Goal: Transaction & Acquisition: Book appointment/travel/reservation

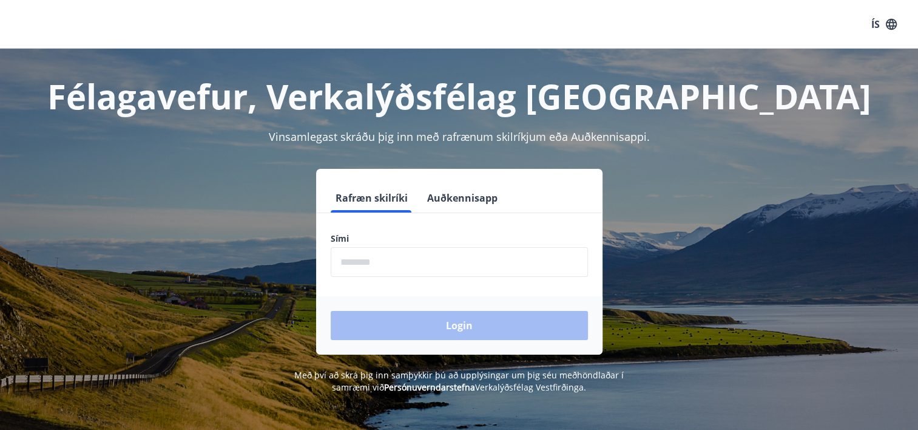
click at [427, 263] on input "phone" at bounding box center [459, 262] width 257 height 30
type input "********"
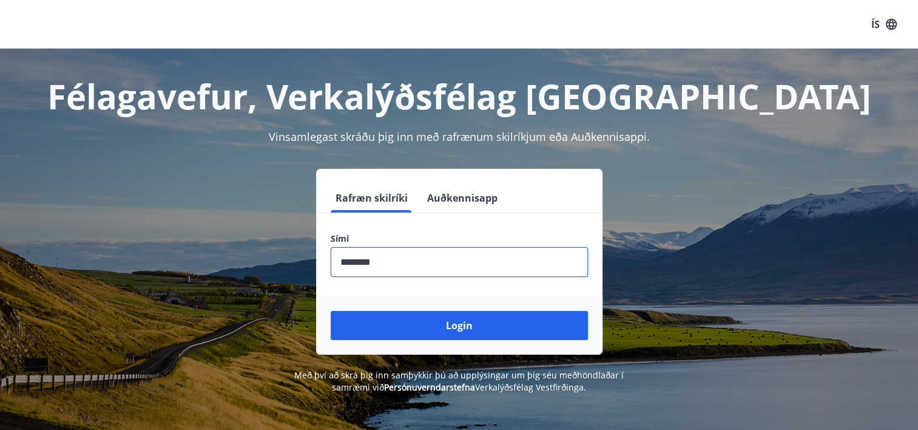
click at [451, 326] on button "Login" at bounding box center [459, 325] width 257 height 29
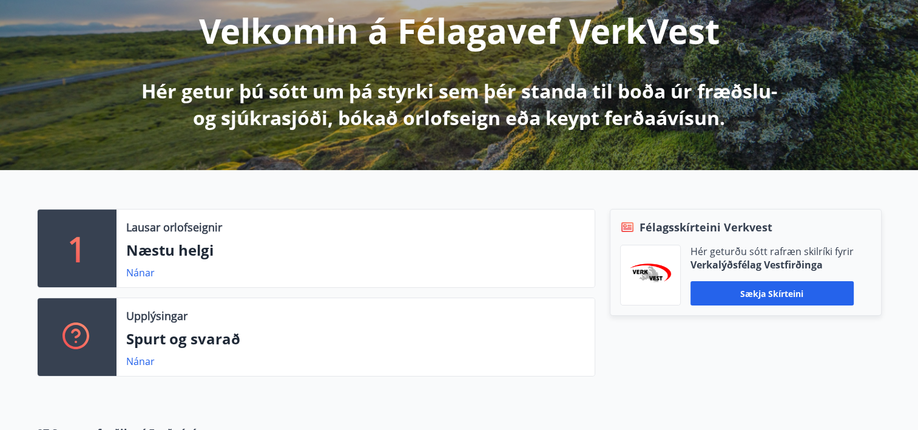
scroll to position [182, 0]
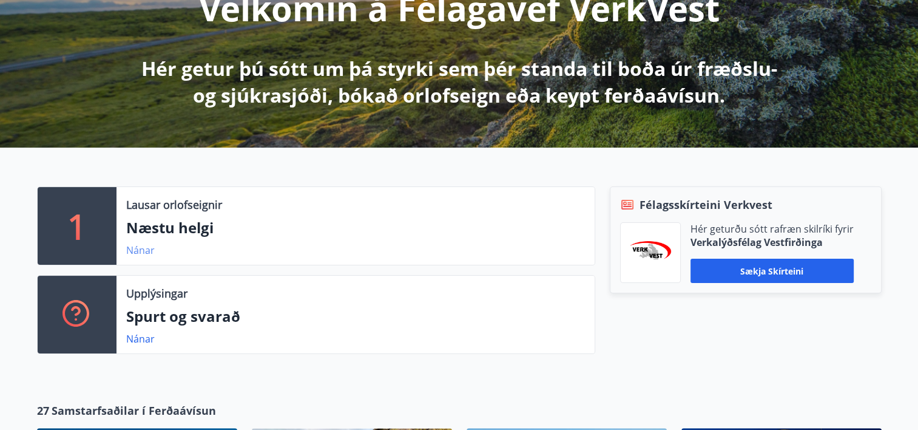
click at [138, 250] on link "Nánar" at bounding box center [140, 249] width 29 height 13
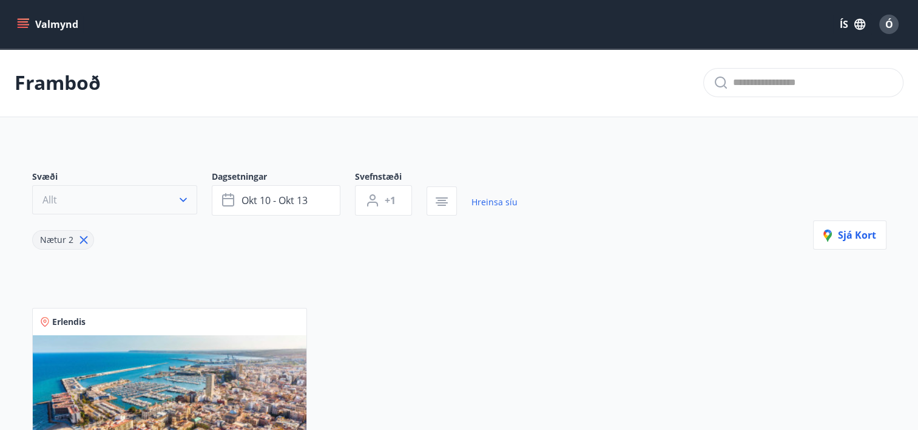
click at [183, 201] on icon "button" at bounding box center [183, 200] width 12 height 12
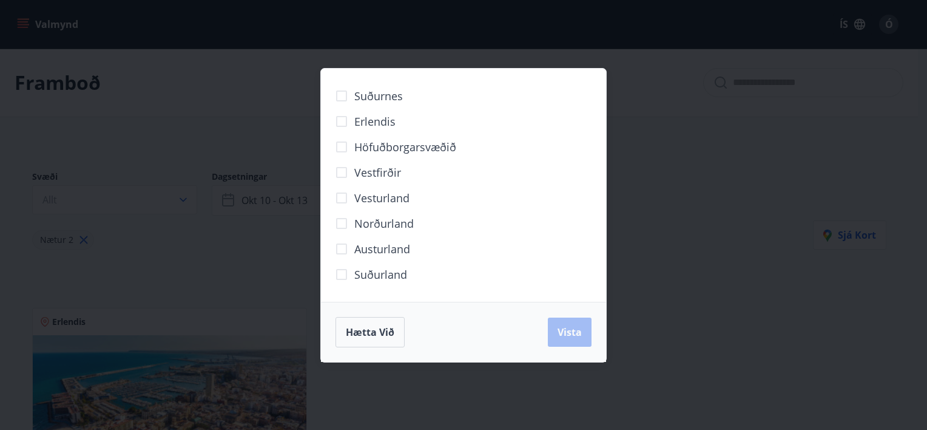
click at [725, 167] on div "Suðurnes Erlendis Höfuðborgarsvæðið [GEOGRAPHIC_DATA] [GEOGRAPHIC_DATA] [GEOGRA…" at bounding box center [463, 215] width 927 height 430
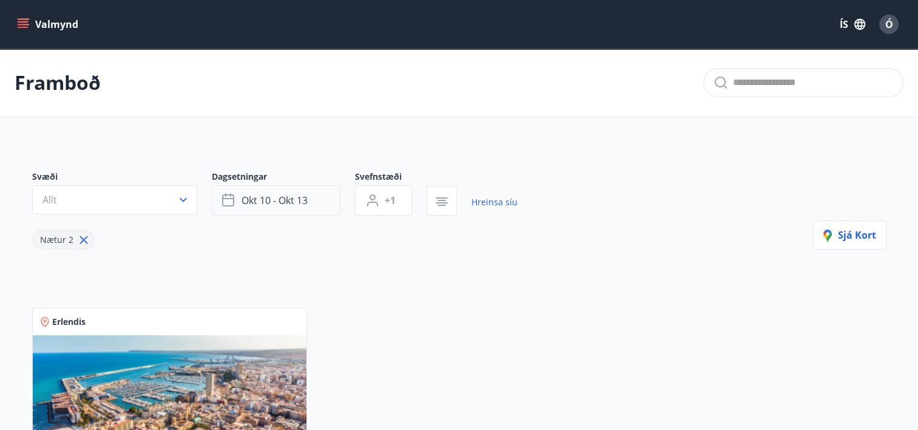
click at [284, 197] on span "okt 10 - okt 13" at bounding box center [274, 200] width 66 height 13
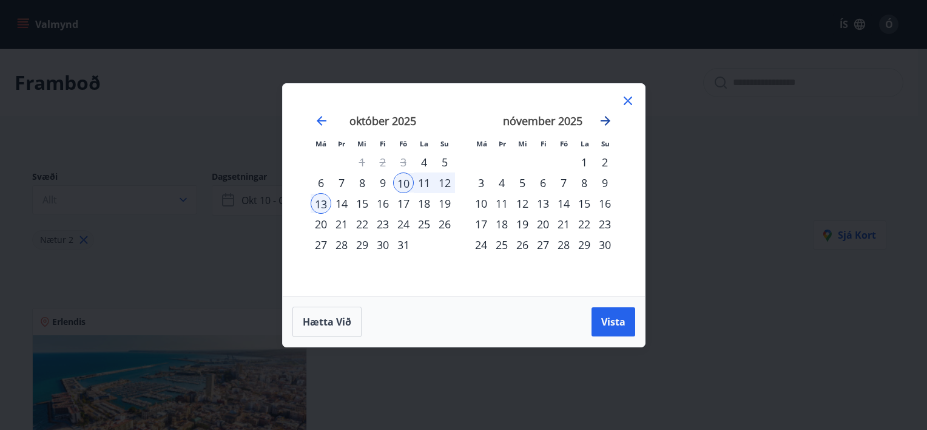
click at [606, 121] on icon "Move forward to switch to the next month." at bounding box center [605, 120] width 15 height 15
click at [483, 181] on div "8" at bounding box center [481, 182] width 21 height 21
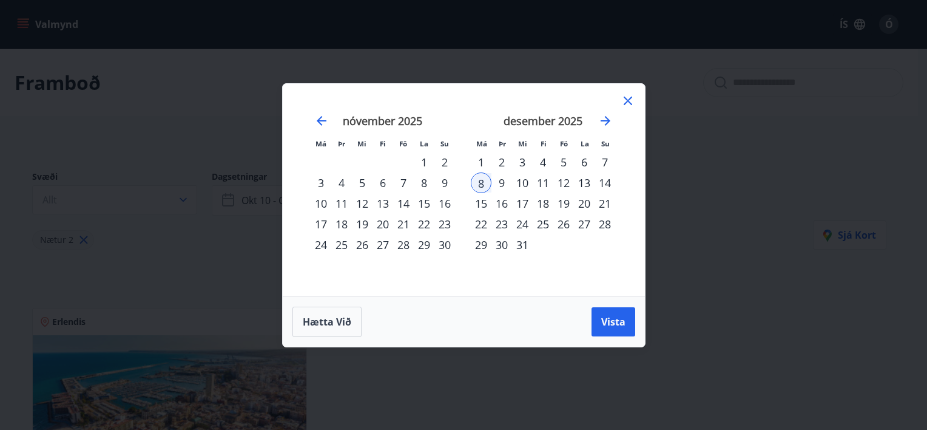
click at [483, 186] on div "8" at bounding box center [481, 182] width 21 height 21
click at [565, 184] on div "12" at bounding box center [563, 182] width 21 height 21
click at [612, 323] on span "Vista" at bounding box center [613, 321] width 24 height 13
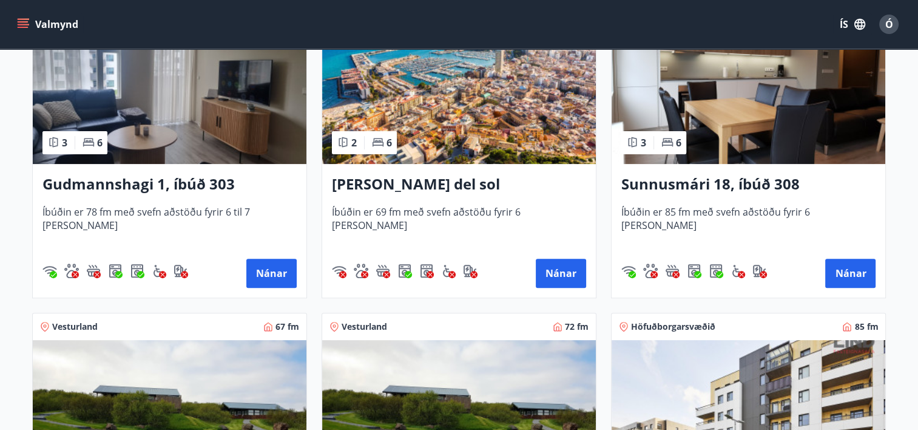
scroll to position [303, 0]
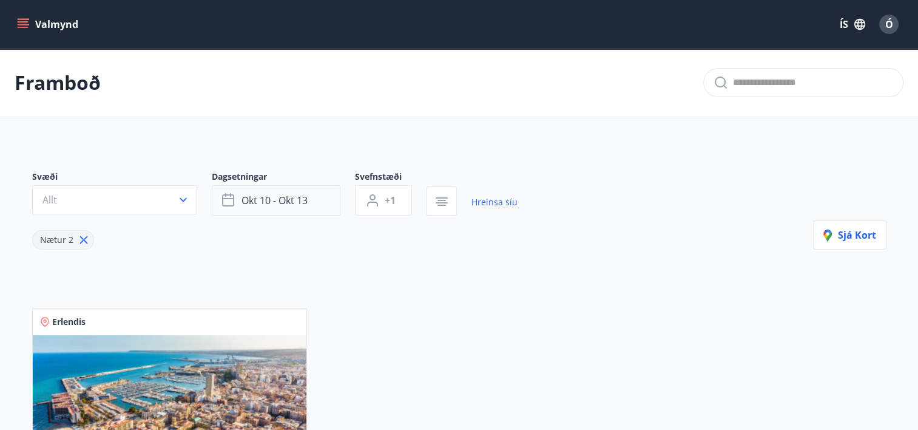
click at [279, 198] on span "okt 10 - okt 13" at bounding box center [274, 200] width 66 height 13
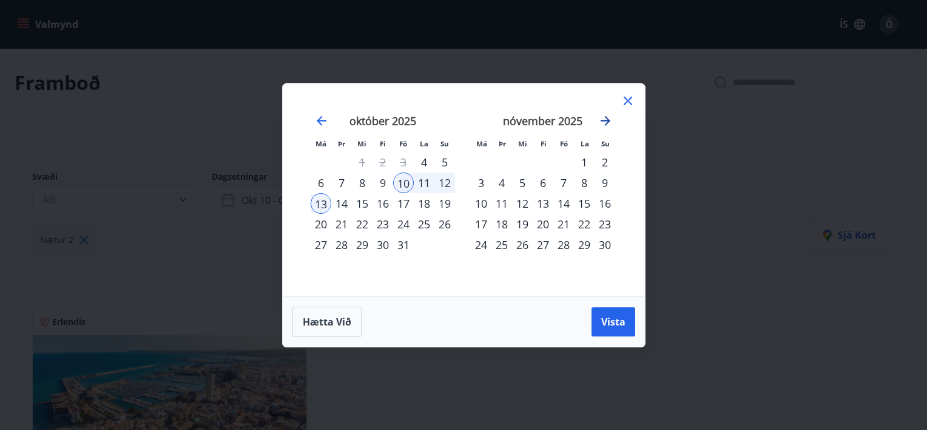
click at [605, 120] on icon "Move forward to switch to the next month." at bounding box center [605, 120] width 15 height 15
click at [502, 184] on div "9" at bounding box center [501, 182] width 21 height 21
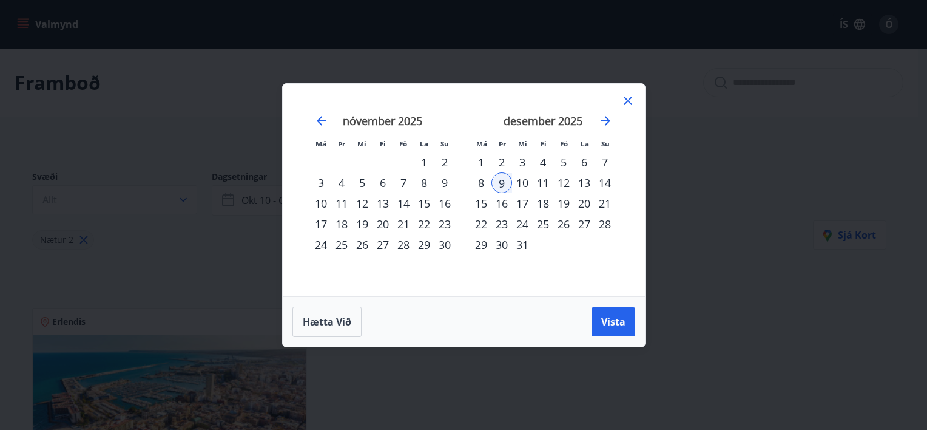
click at [585, 186] on div "13" at bounding box center [584, 182] width 21 height 21
click at [503, 181] on div "9" at bounding box center [501, 182] width 21 height 21
drag, startPoint x: 590, startPoint y: 193, endPoint x: 578, endPoint y: 194, distance: 11.6
click at [590, 194] on div "20" at bounding box center [584, 203] width 21 height 21
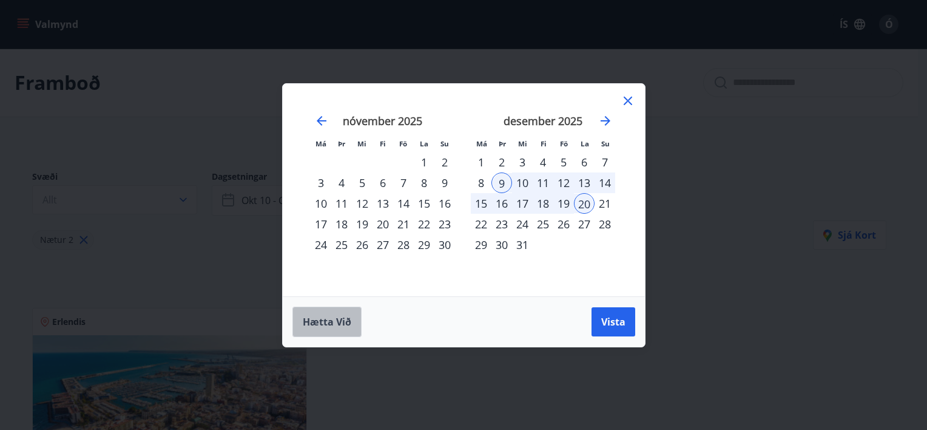
click at [332, 318] on span "Hætta við" at bounding box center [327, 321] width 49 height 13
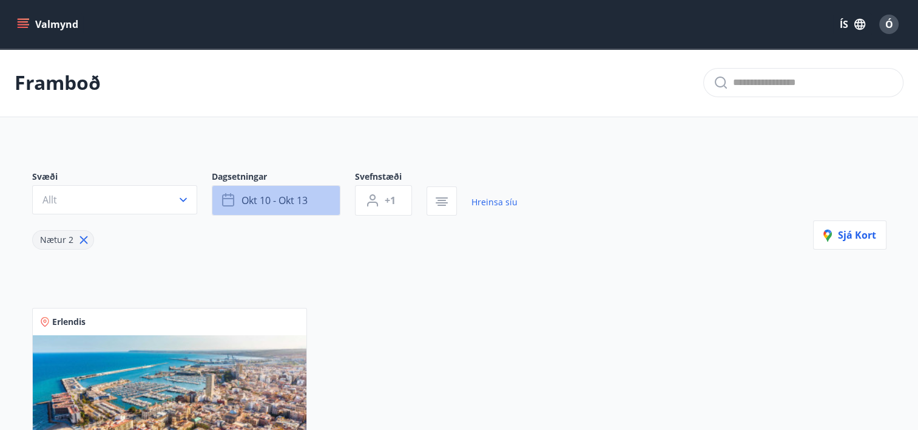
click at [302, 200] on span "okt 10 - okt 13" at bounding box center [274, 200] width 66 height 13
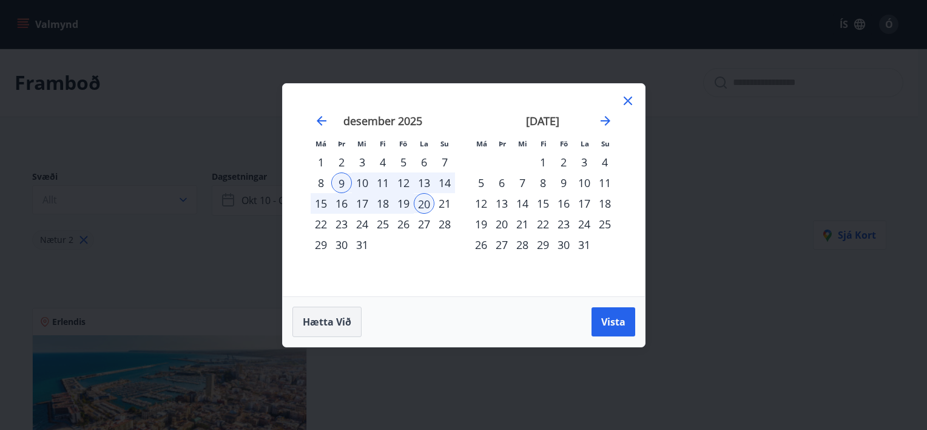
click at [328, 316] on span "Hætta við" at bounding box center [327, 321] width 49 height 13
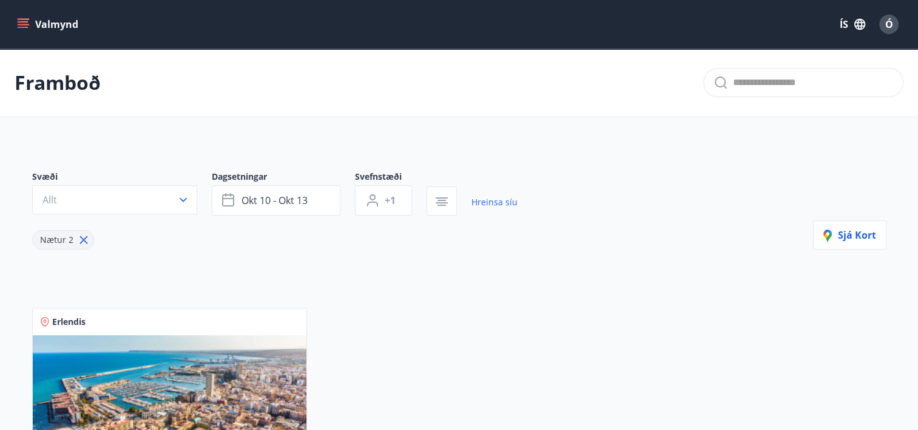
click at [335, 270] on div "Svæði Allt Dagsetningar [DATE] - [DATE] Svefnstæði +1 Hreinsa síu Nætur 2 Sjá k…" at bounding box center [459, 386] width 874 height 490
click at [489, 204] on link "Hreinsa síu" at bounding box center [494, 202] width 46 height 27
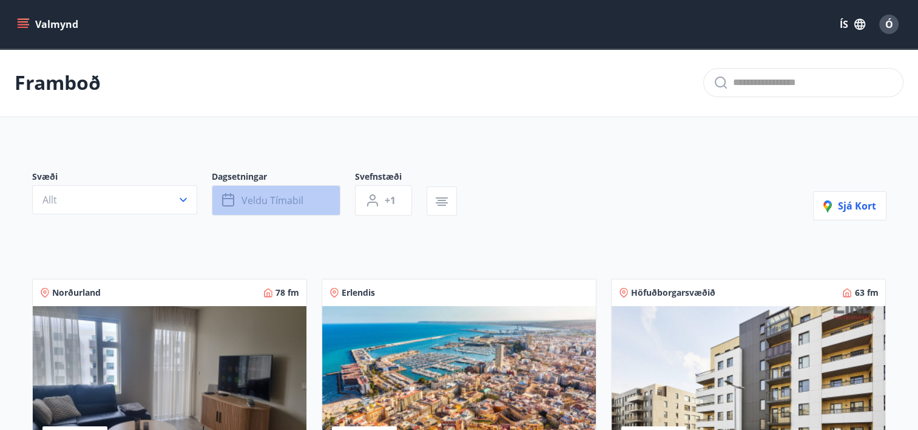
click at [289, 198] on span "Veldu tímabil" at bounding box center [272, 200] width 62 height 13
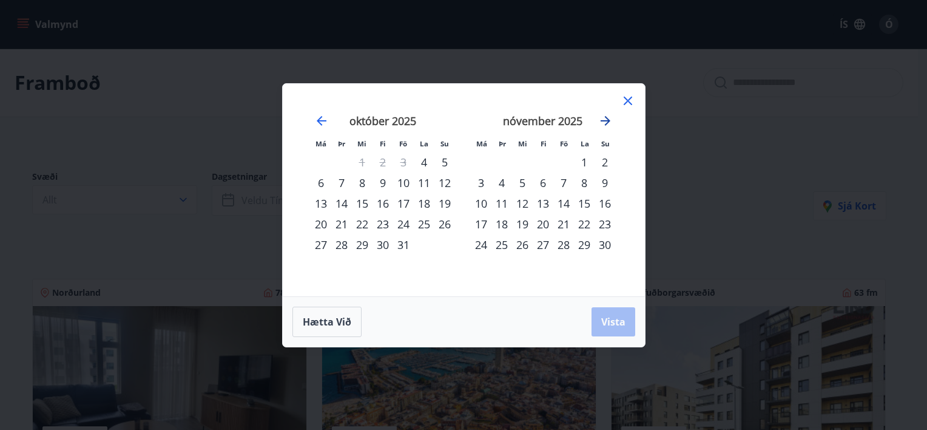
click at [608, 118] on icon "Move forward to switch to the next month." at bounding box center [605, 120] width 15 height 15
click at [482, 179] on div "8" at bounding box center [481, 182] width 21 height 21
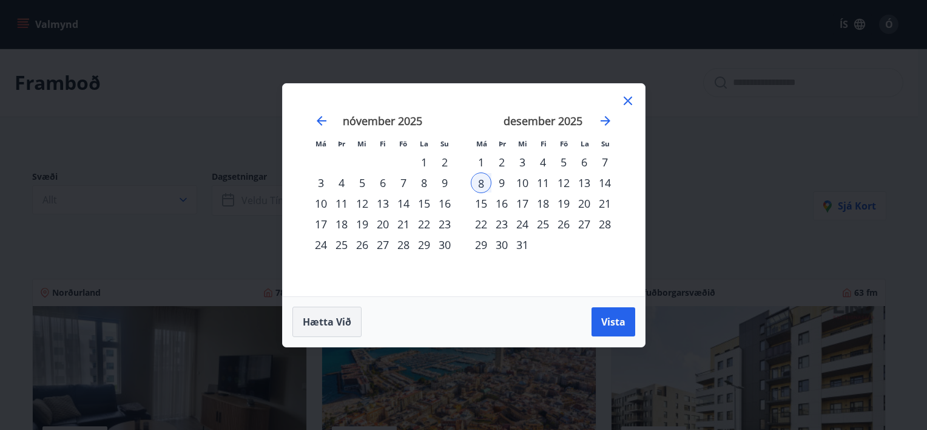
click at [320, 320] on span "Hætta við" at bounding box center [327, 321] width 49 height 13
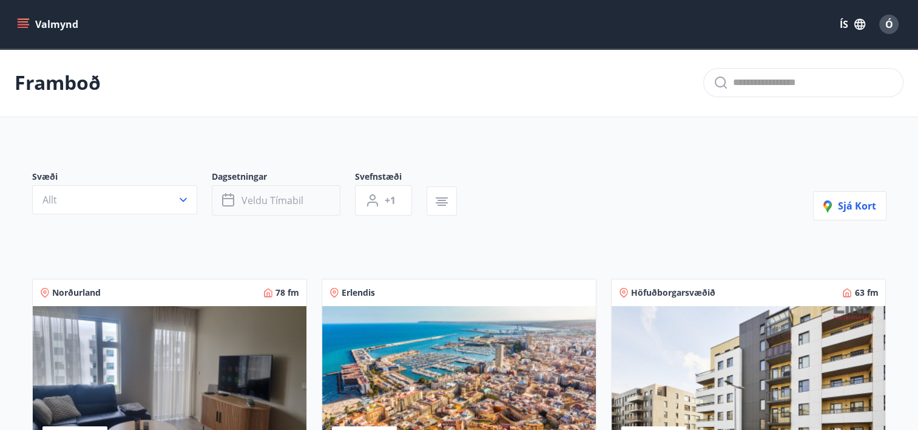
click at [274, 201] on span "Veldu tímabil" at bounding box center [272, 200] width 62 height 13
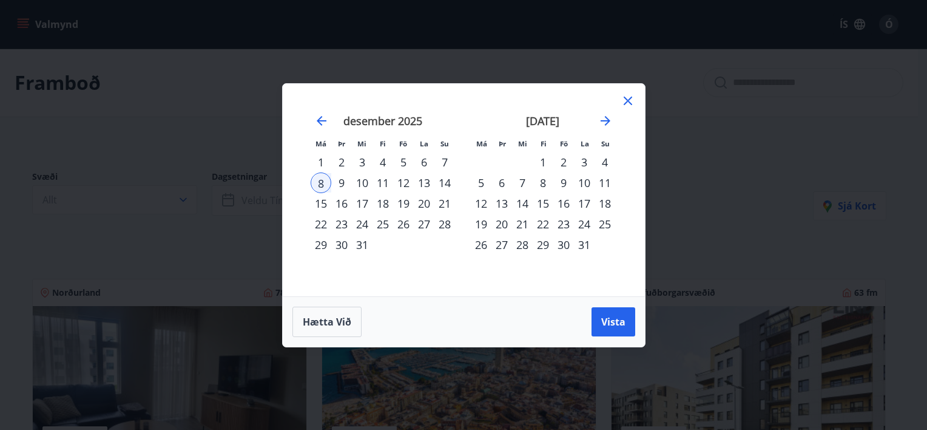
click at [422, 185] on div "13" at bounding box center [424, 182] width 21 height 21
click at [612, 316] on span "Vista" at bounding box center [613, 321] width 24 height 13
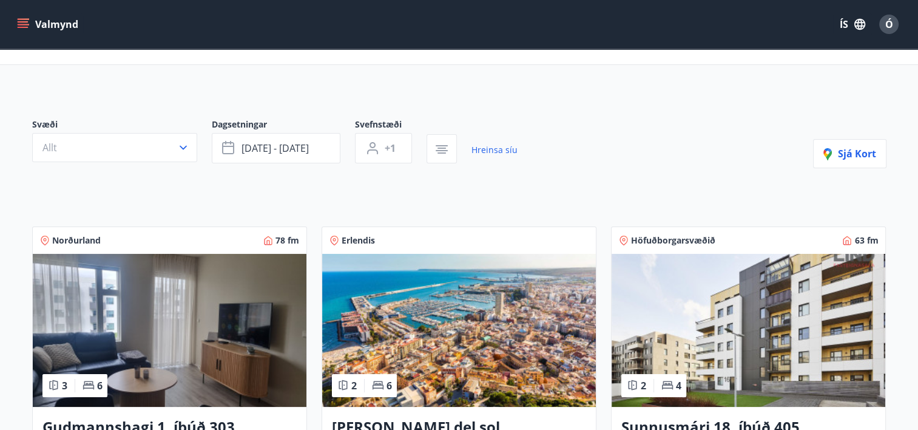
scroll to position [243, 0]
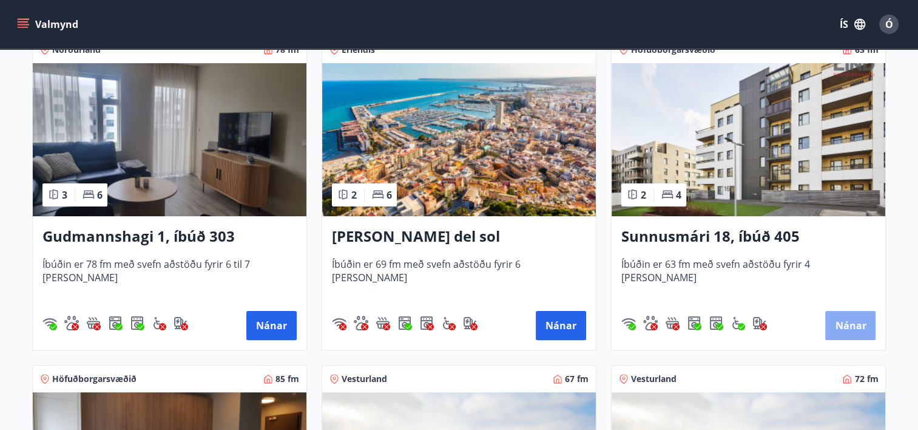
click at [844, 325] on button "Nánar" at bounding box center [850, 325] width 50 height 29
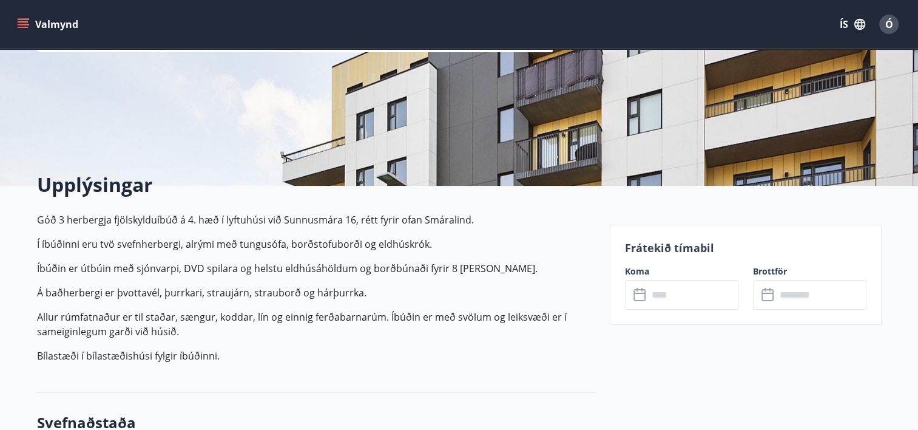
scroll to position [173, 0]
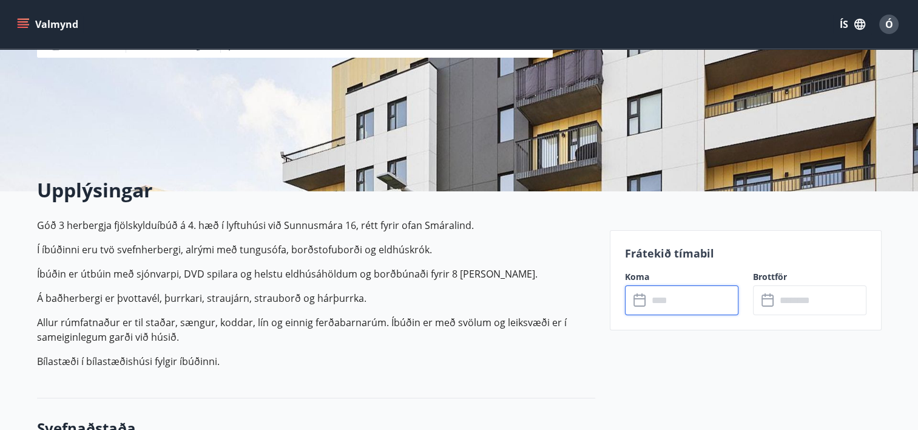
click at [704, 298] on input "text" at bounding box center [693, 300] width 90 height 30
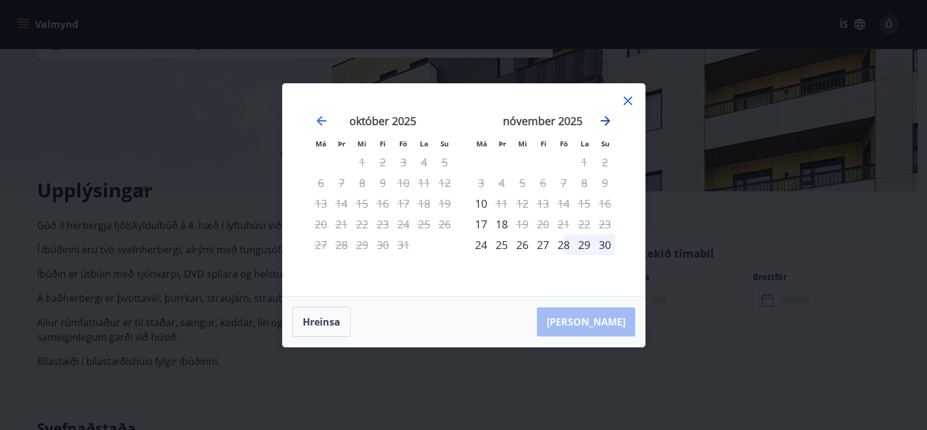
click at [607, 119] on icon "Move forward to switch to the next month." at bounding box center [605, 120] width 15 height 15
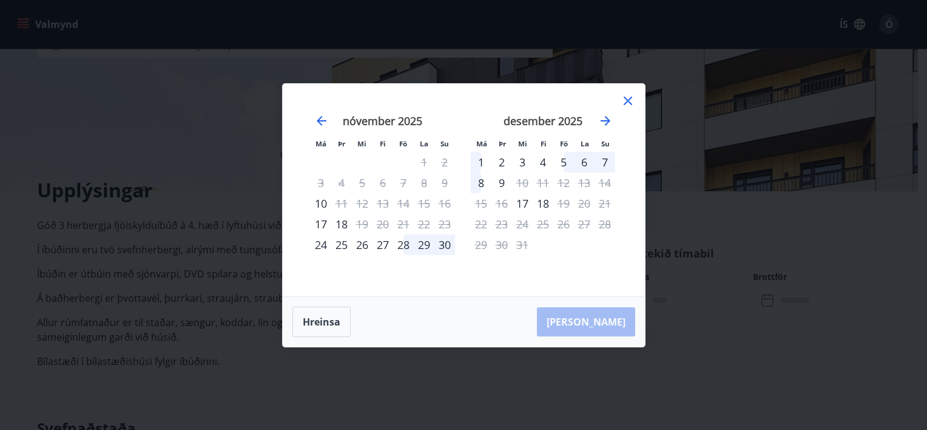
click at [626, 99] on icon at bounding box center [628, 100] width 8 height 8
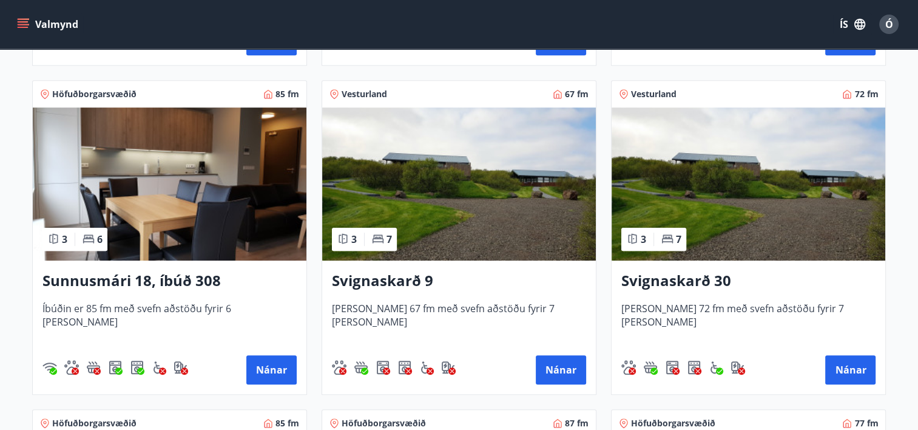
scroll to position [485, 0]
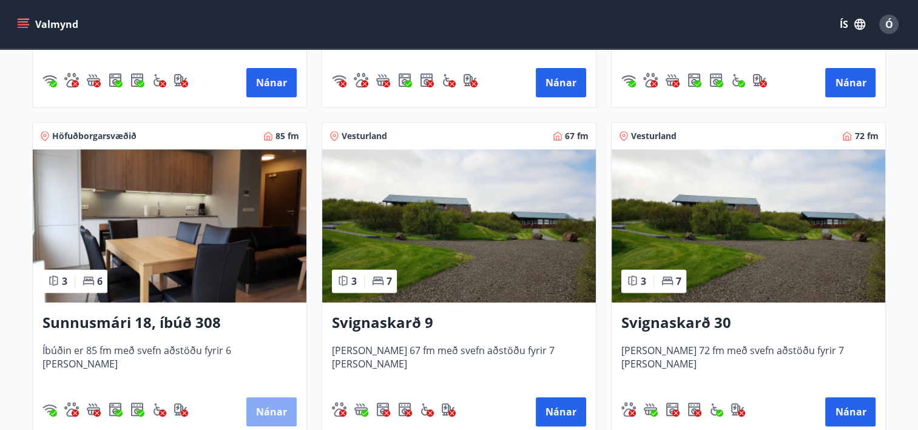
click at [266, 409] on button "Nánar" at bounding box center [271, 411] width 50 height 29
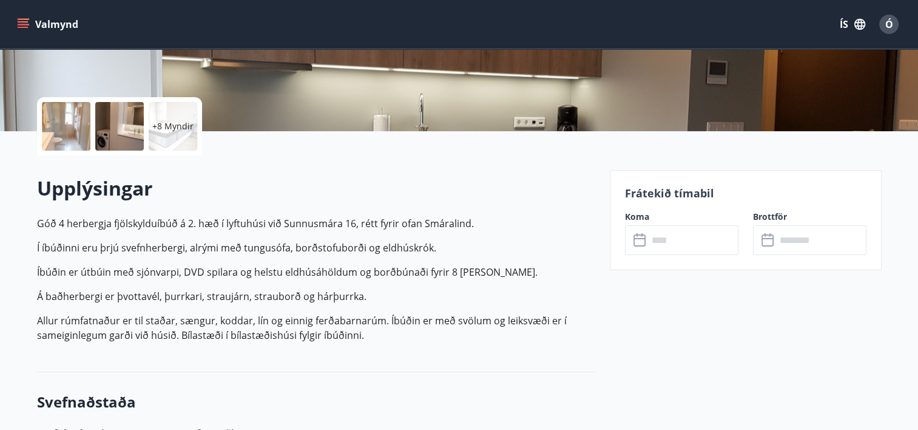
scroll to position [364, 0]
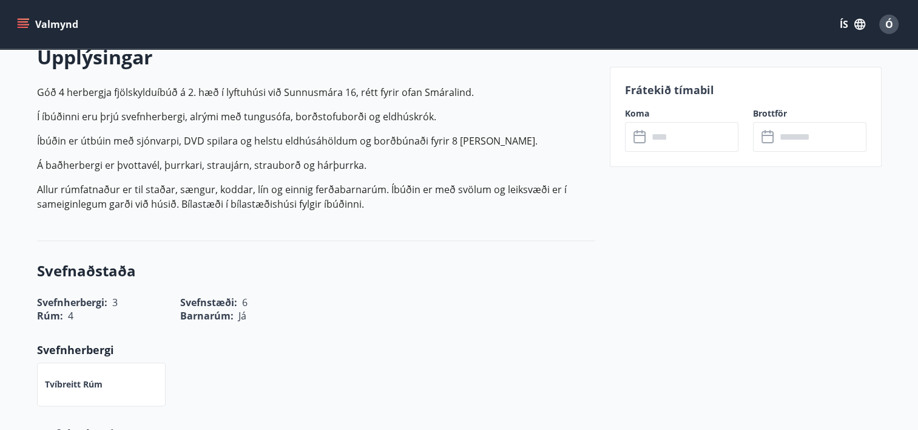
click at [679, 133] on input "text" at bounding box center [693, 137] width 90 height 30
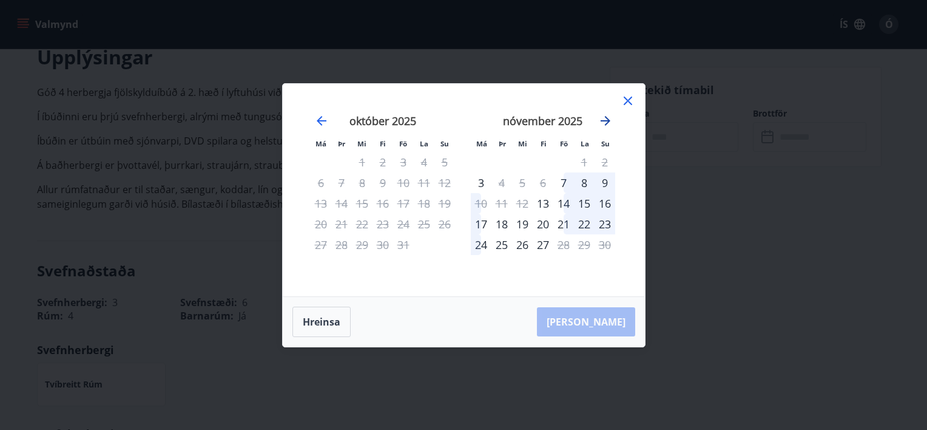
click at [606, 121] on icon "Move forward to switch to the next month." at bounding box center [606, 121] width 10 height 10
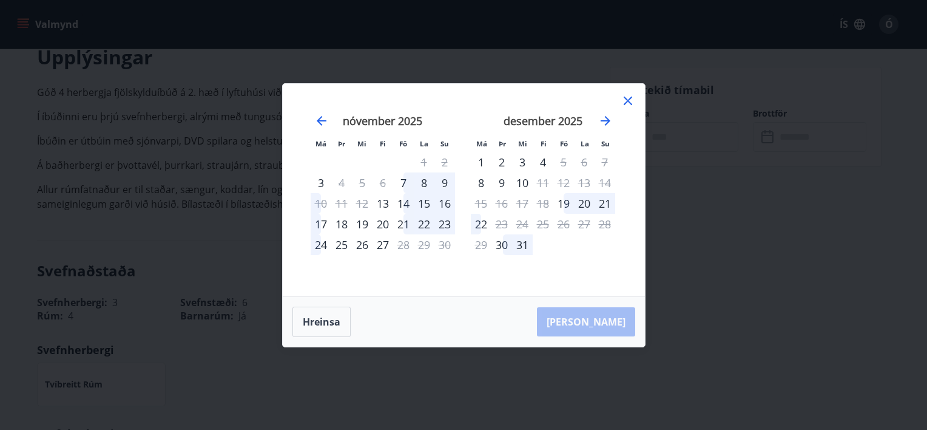
click at [633, 94] on icon at bounding box center [628, 100] width 15 height 15
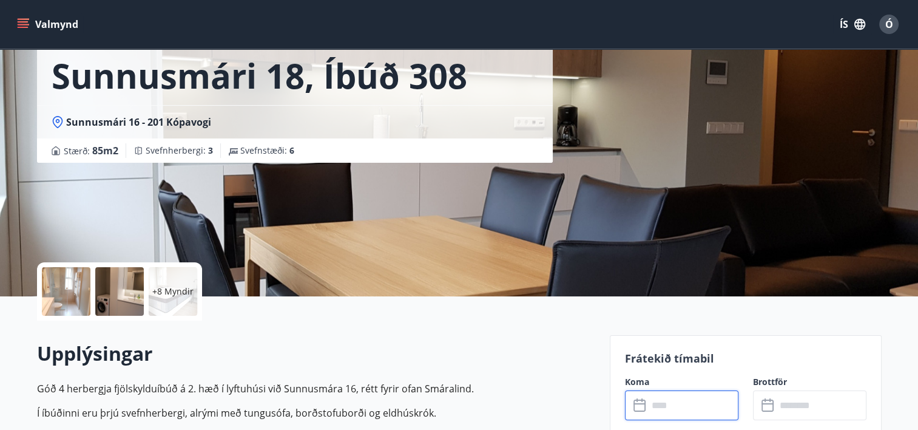
scroll to position [0, 0]
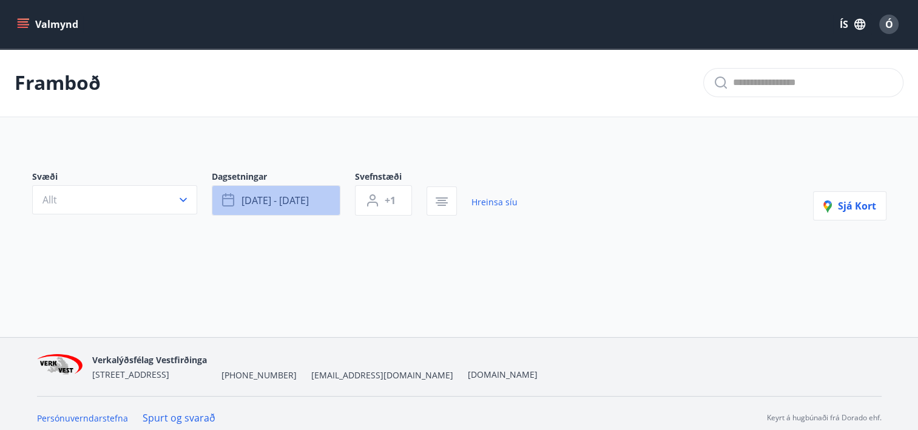
click at [283, 194] on span "[DATE] - [DATE]" at bounding box center [274, 200] width 67 height 13
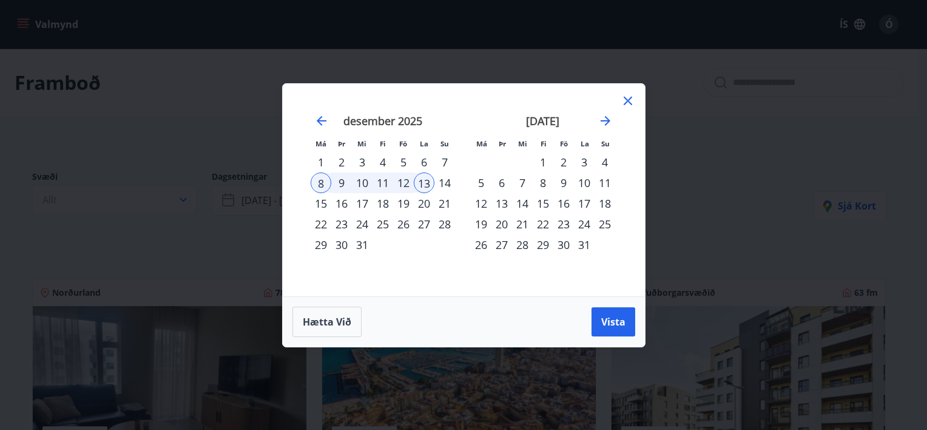
click at [631, 89] on div "Má Þr Mi Fi Fö La Su Má Þr Mi Fi Fö La Su [DATE] 1 2 3 4 5 6 7 8 9 10 11 12 13 …" at bounding box center [464, 190] width 362 height 212
click at [626, 105] on icon at bounding box center [628, 100] width 15 height 15
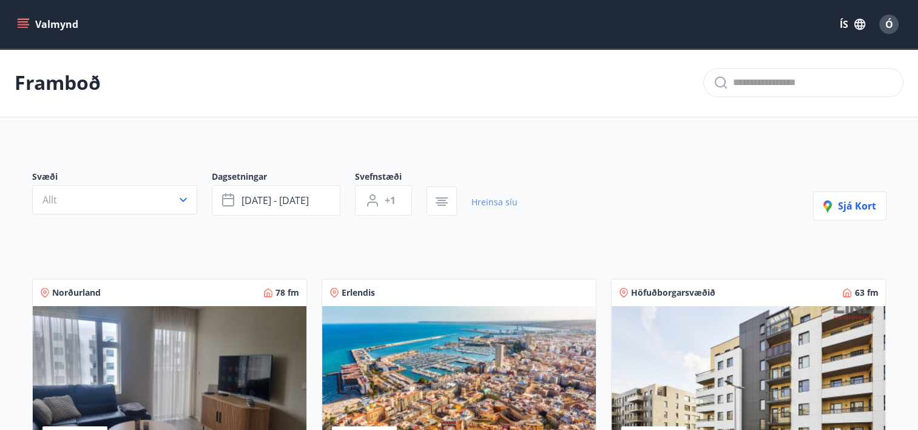
click at [495, 200] on link "Hreinsa síu" at bounding box center [494, 202] width 46 height 27
click at [303, 199] on button "Veldu tímabil" at bounding box center [276, 200] width 129 height 30
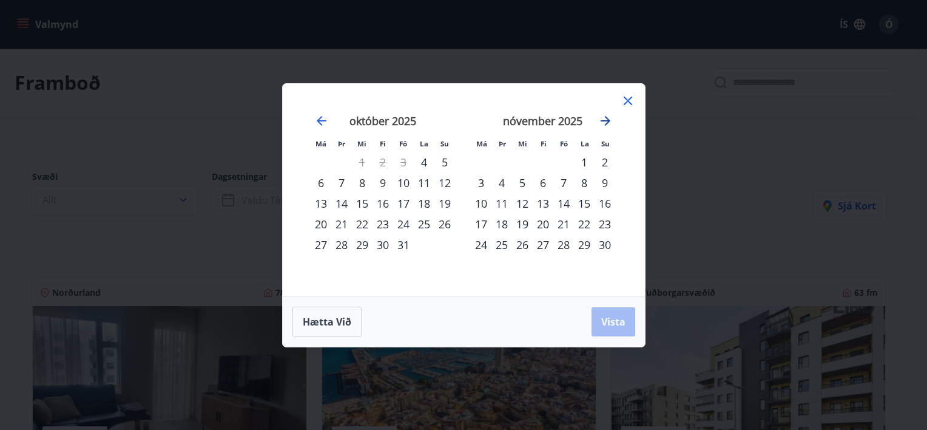
click at [608, 119] on icon "Move forward to switch to the next month." at bounding box center [606, 121] width 10 height 10
click at [486, 183] on div "8" at bounding box center [481, 182] width 21 height 21
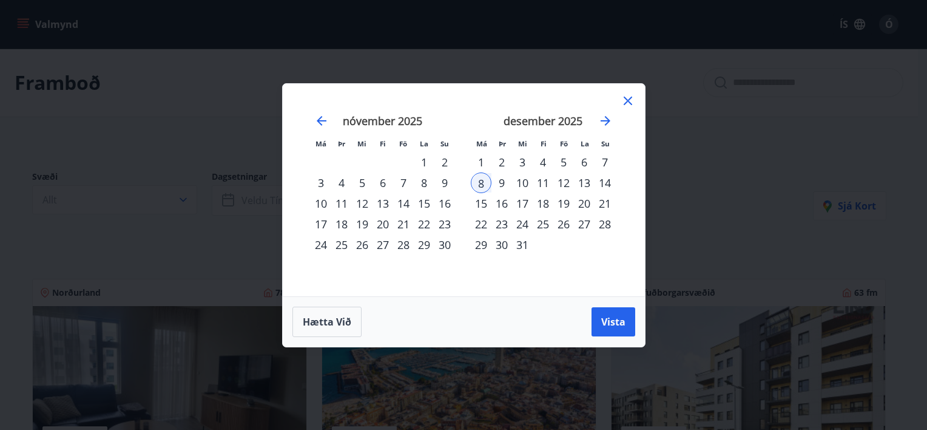
click at [566, 184] on div "12" at bounding box center [563, 182] width 21 height 21
click at [612, 320] on span "Vista" at bounding box center [613, 321] width 24 height 13
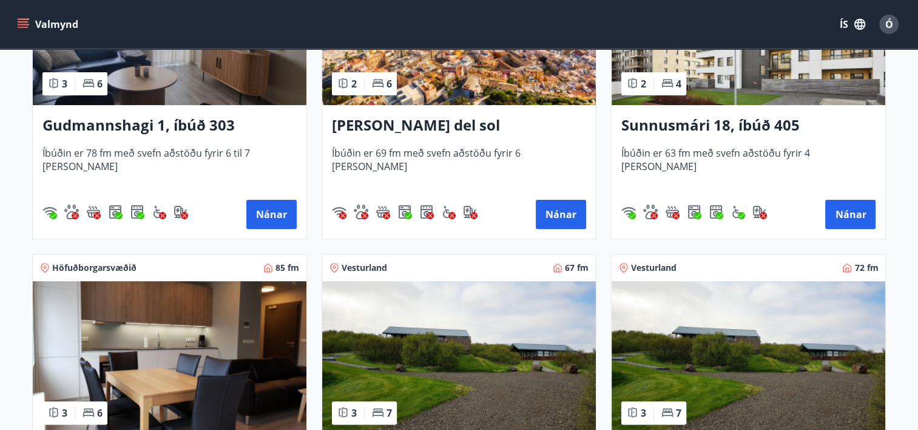
scroll to position [546, 0]
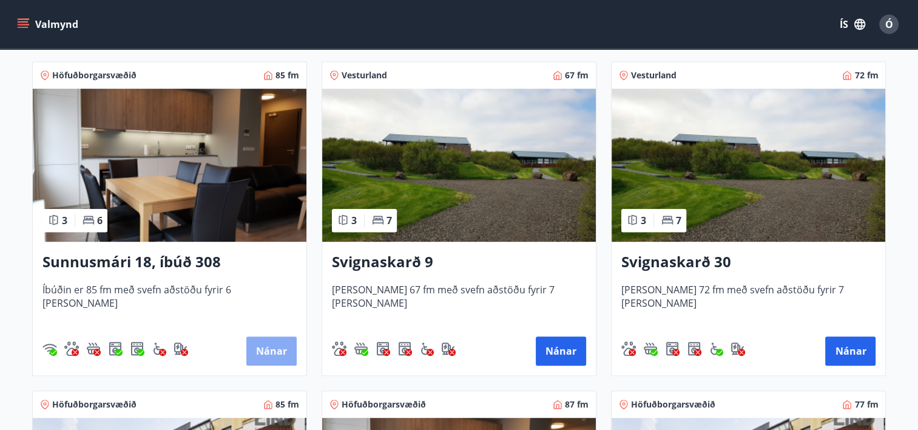
click at [269, 349] on button "Nánar" at bounding box center [271, 350] width 50 height 29
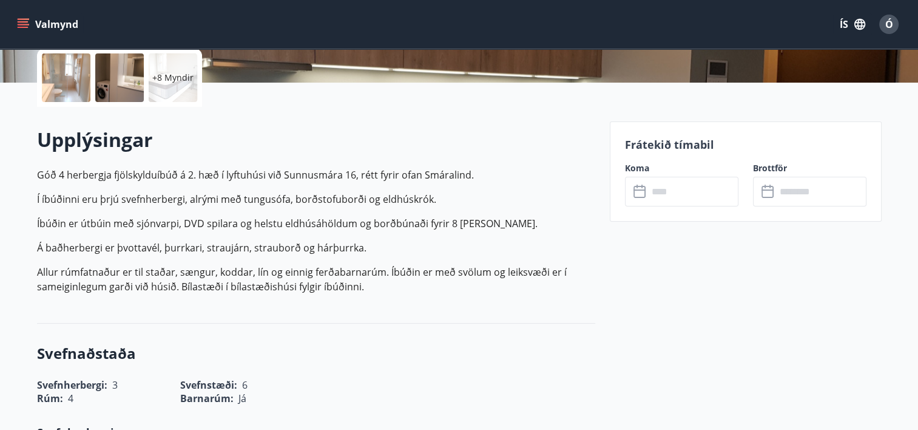
scroll to position [303, 0]
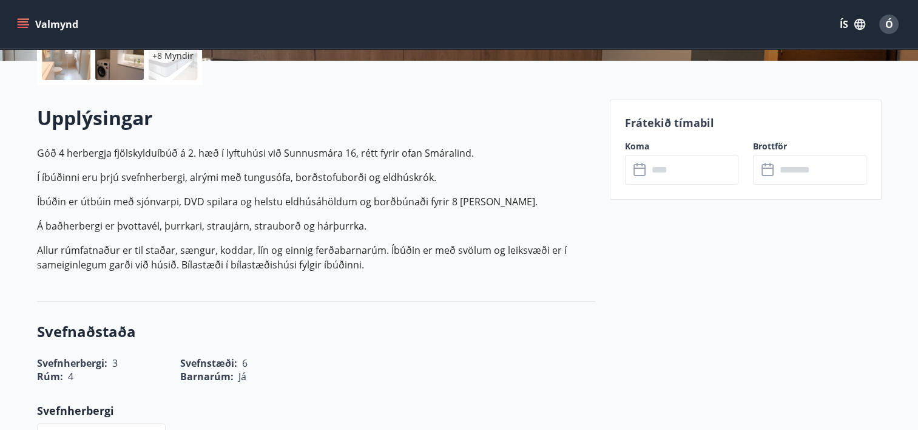
click at [692, 177] on input "text" at bounding box center [693, 170] width 90 height 30
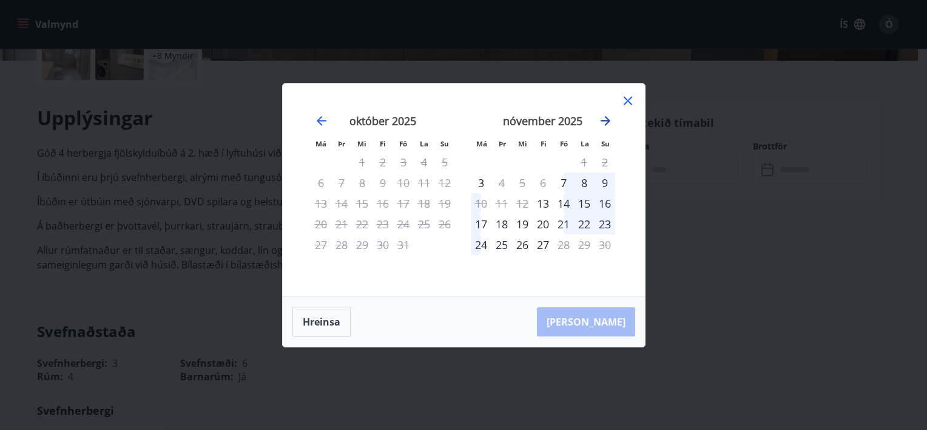
click at [607, 123] on icon "Move forward to switch to the next month." at bounding box center [606, 121] width 10 height 10
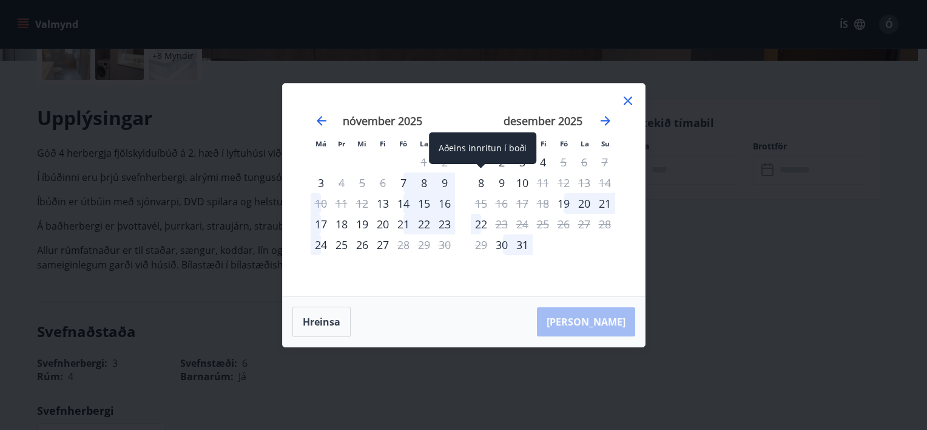
click at [480, 185] on div "8" at bounding box center [481, 182] width 21 height 21
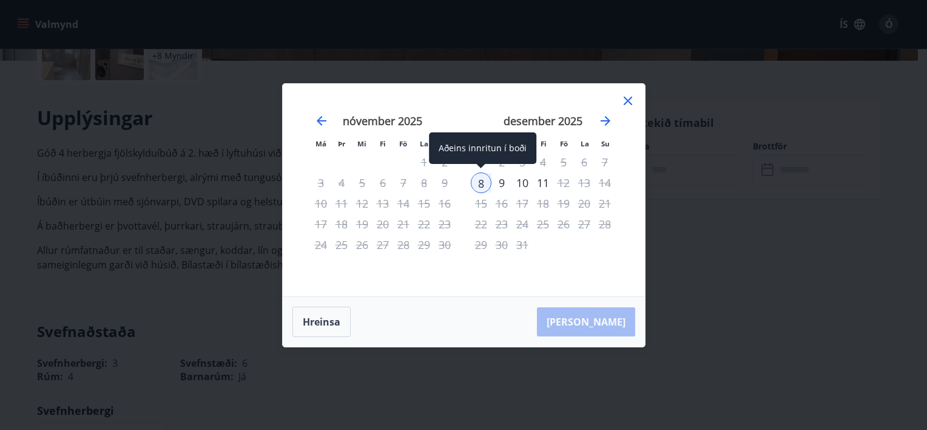
click at [480, 182] on div "8" at bounding box center [481, 182] width 21 height 21
click at [628, 100] on icon at bounding box center [628, 100] width 2 height 2
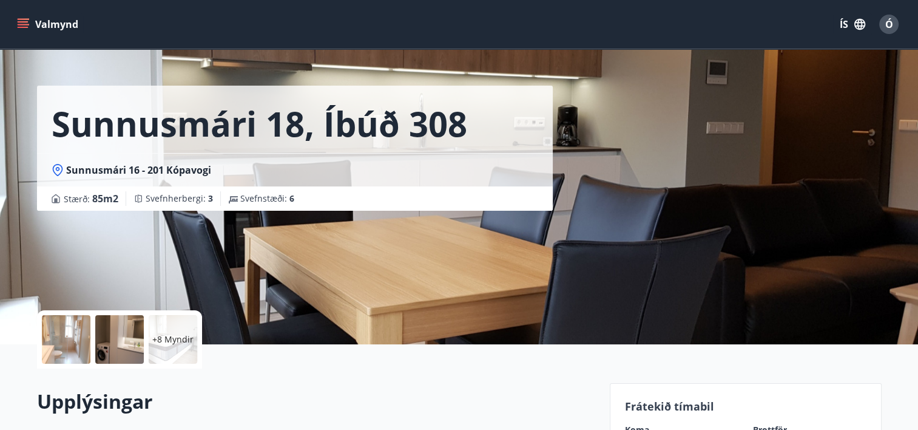
scroll to position [0, 0]
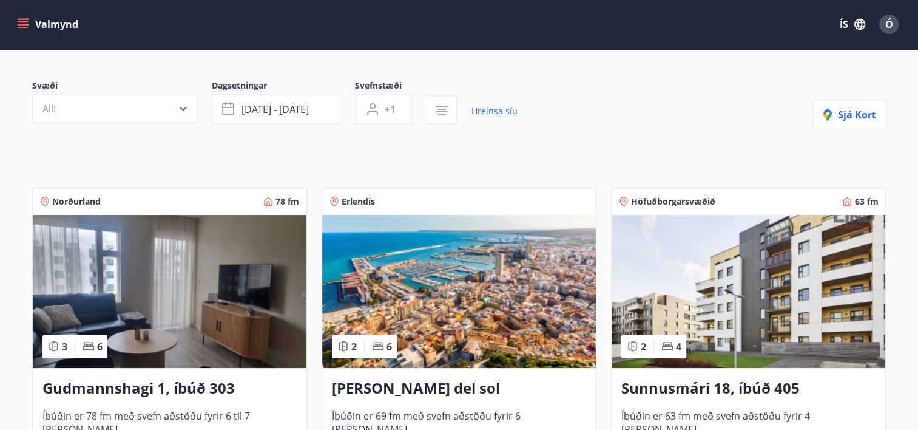
scroll to position [243, 0]
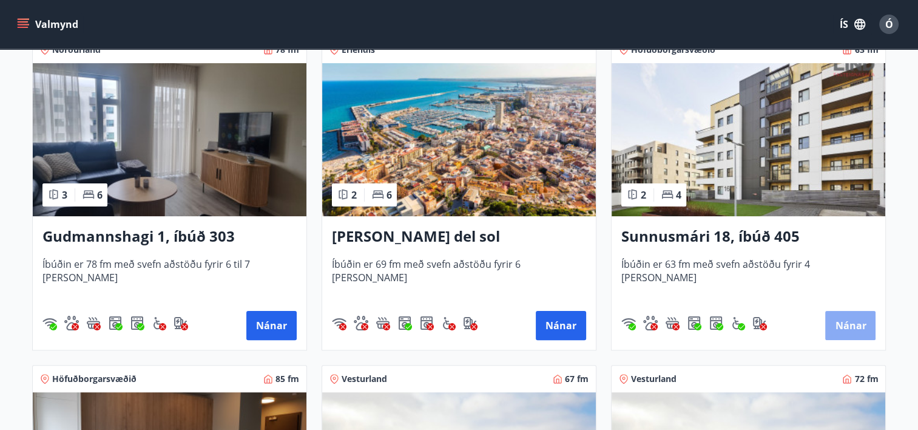
click at [852, 325] on button "Nánar" at bounding box center [850, 325] width 50 height 29
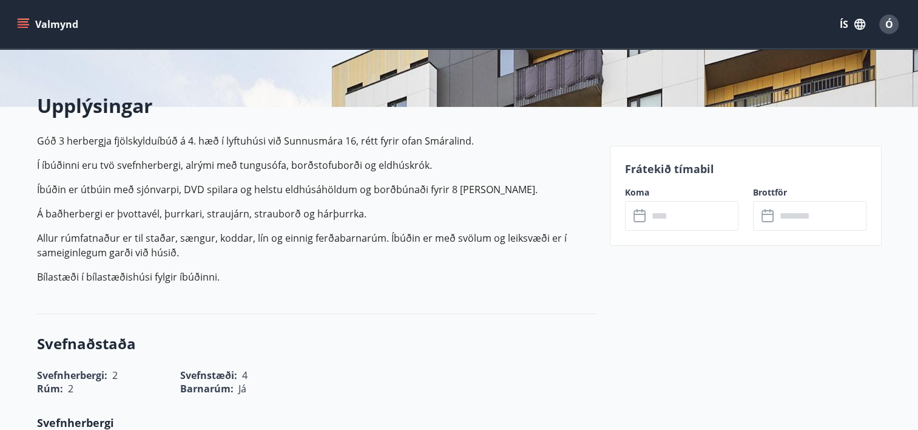
scroll to position [303, 0]
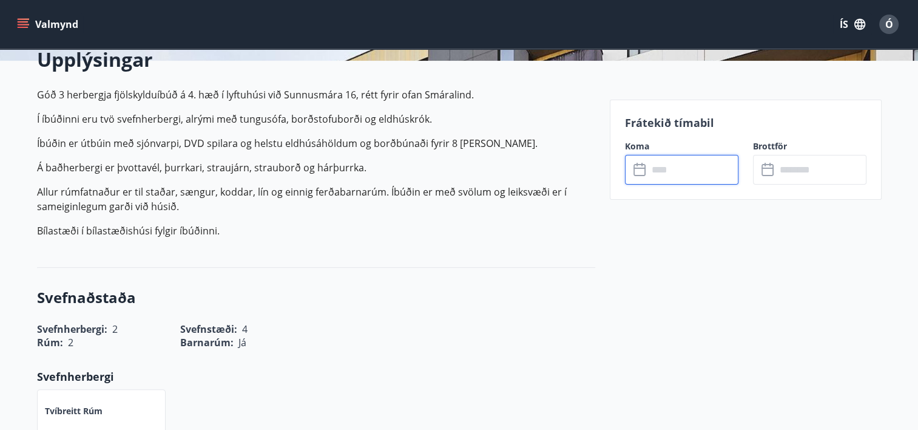
click at [686, 172] on input "text" at bounding box center [693, 170] width 90 height 30
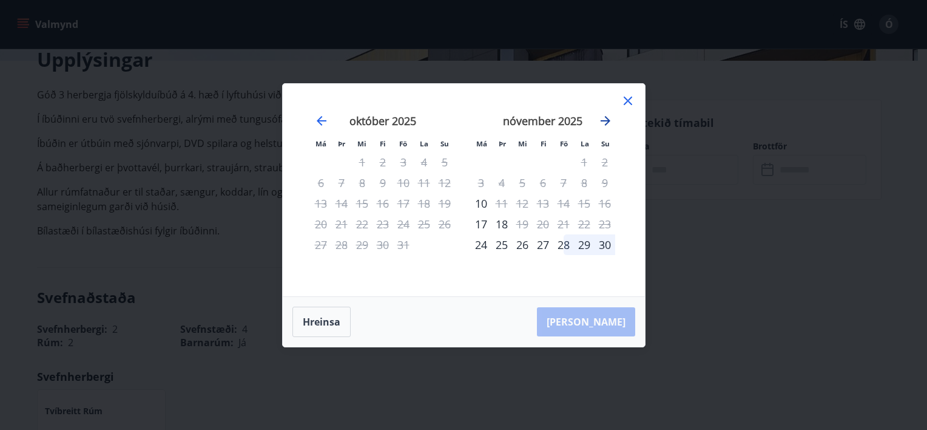
click at [607, 116] on icon "Move forward to switch to the next month." at bounding box center [605, 120] width 15 height 15
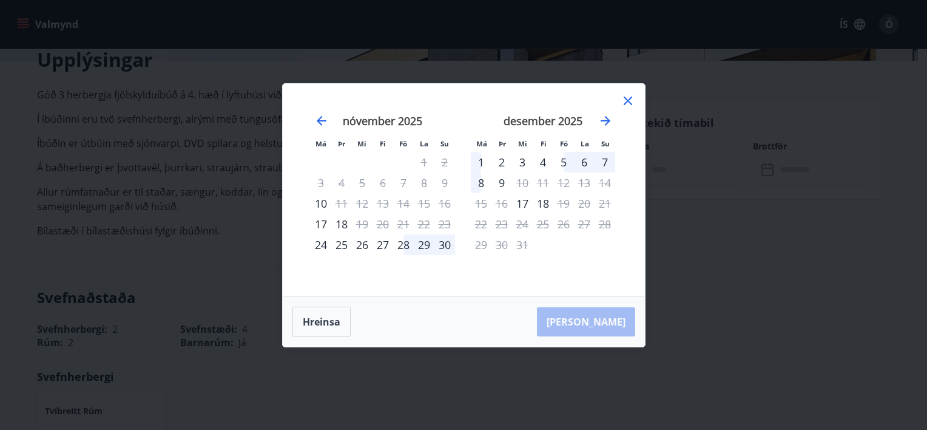
click at [484, 181] on div "8" at bounding box center [481, 182] width 21 height 21
click at [627, 102] on icon at bounding box center [628, 100] width 8 height 8
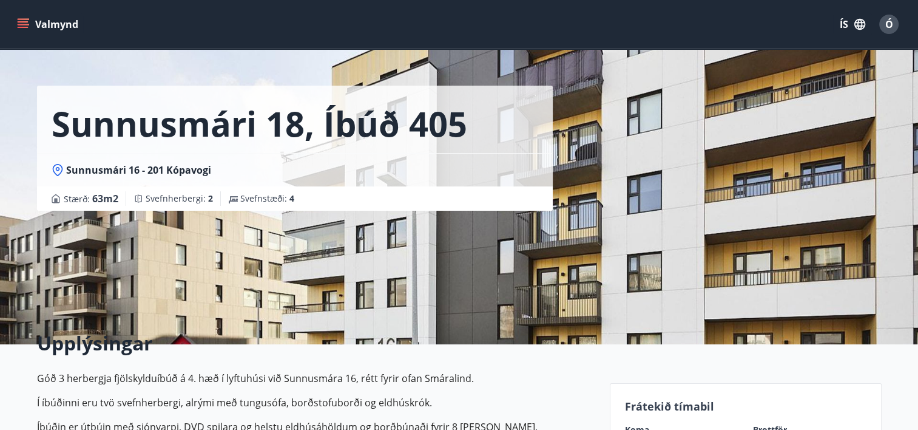
scroll to position [0, 0]
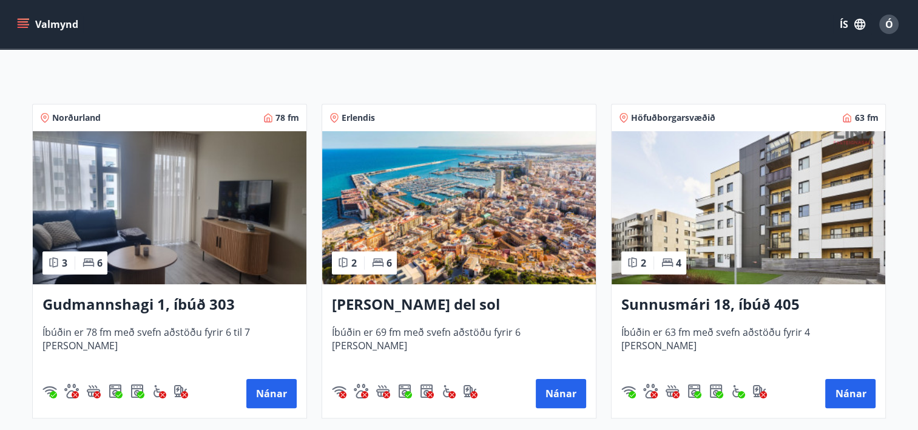
scroll to position [182, 0]
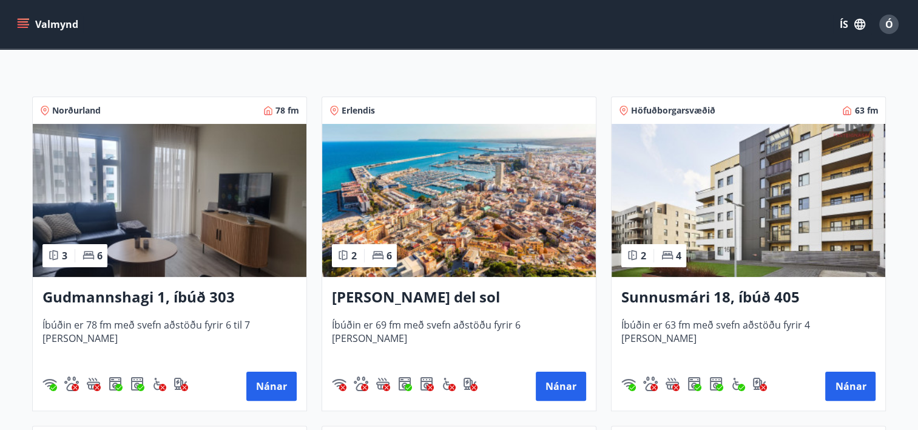
click at [144, 281] on div "Gudmannshagi 1, íbúð 303 Íbúðin er 78 fm með svefn aðstöðu fyrir 6 til 7 [PERSO…" at bounding box center [170, 343] width 274 height 133
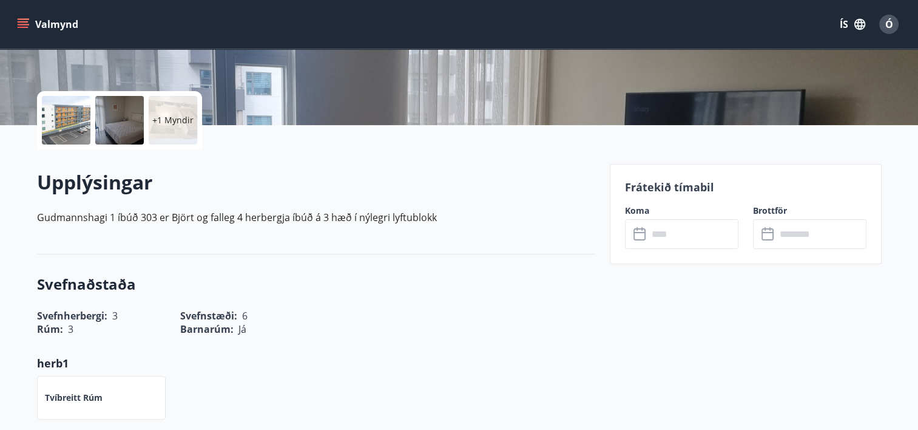
scroll to position [243, 0]
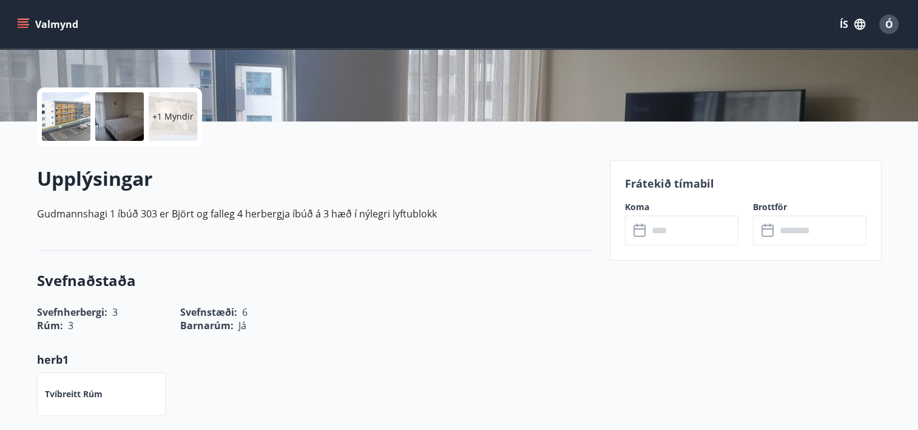
click at [675, 231] on input "text" at bounding box center [693, 230] width 90 height 30
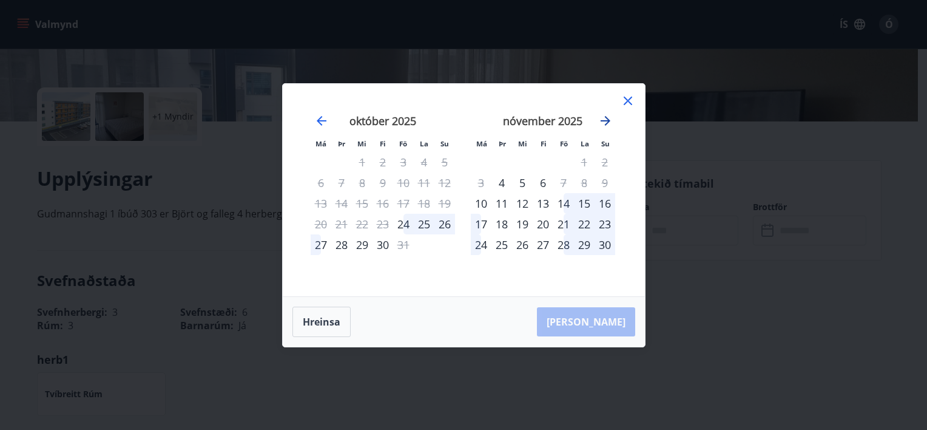
click at [608, 116] on icon "Move forward to switch to the next month." at bounding box center [605, 120] width 15 height 15
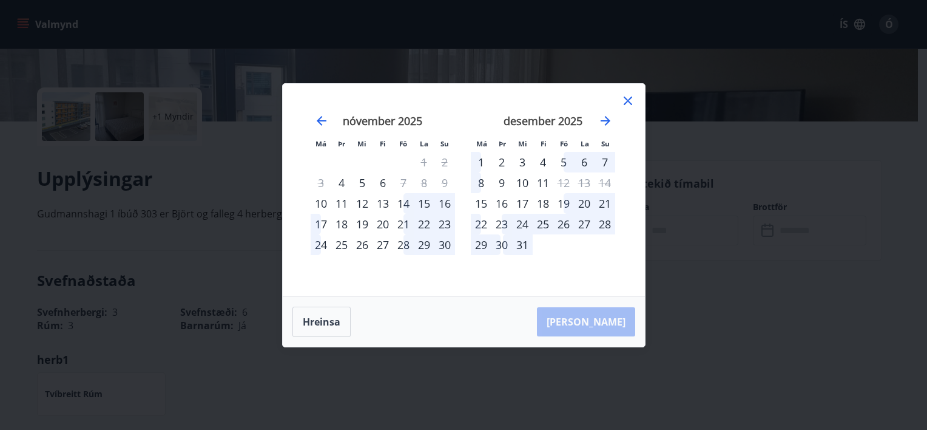
click at [481, 180] on div "8" at bounding box center [481, 182] width 21 height 21
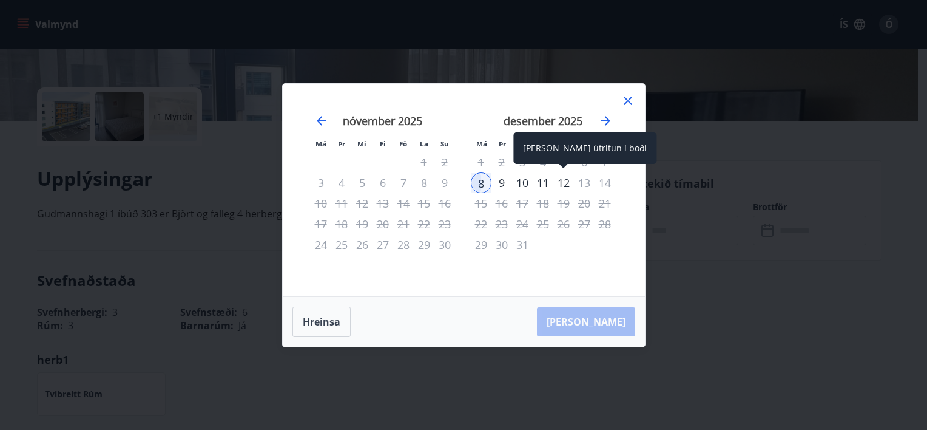
click at [569, 184] on div "12" at bounding box center [563, 182] width 21 height 21
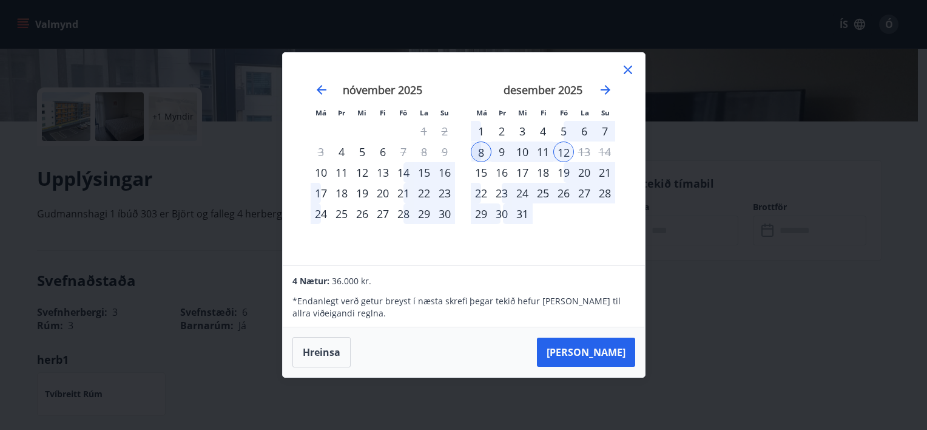
click at [625, 70] on icon at bounding box center [628, 69] width 15 height 15
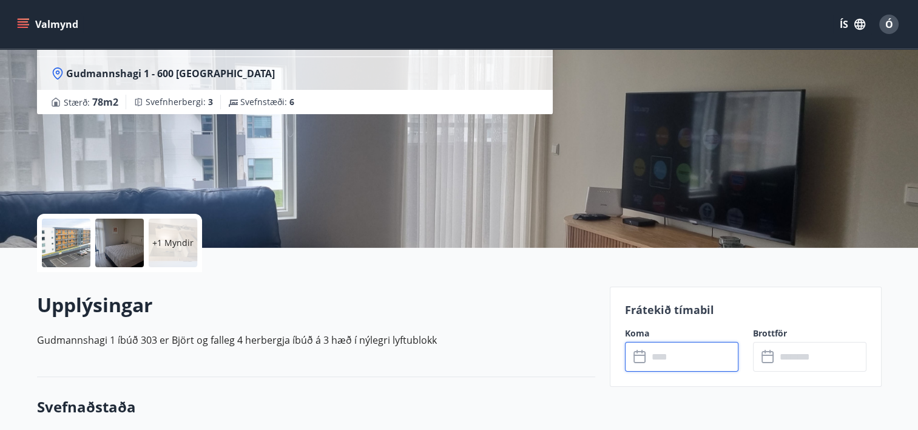
scroll to position [61, 0]
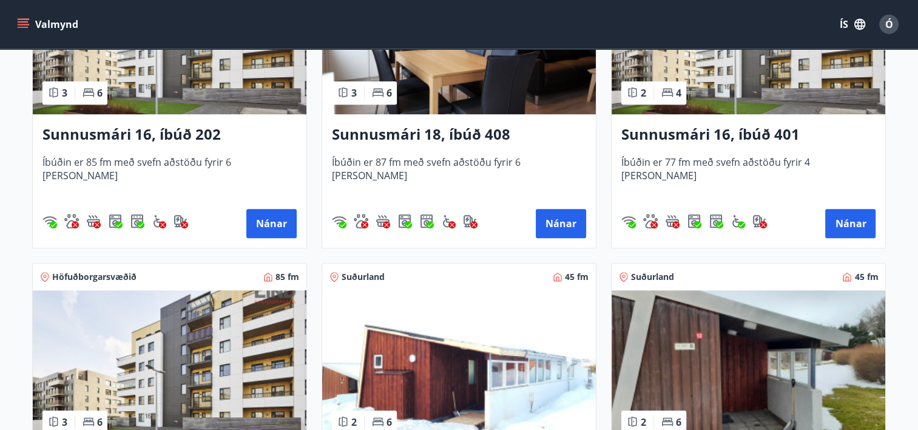
scroll to position [1153, 0]
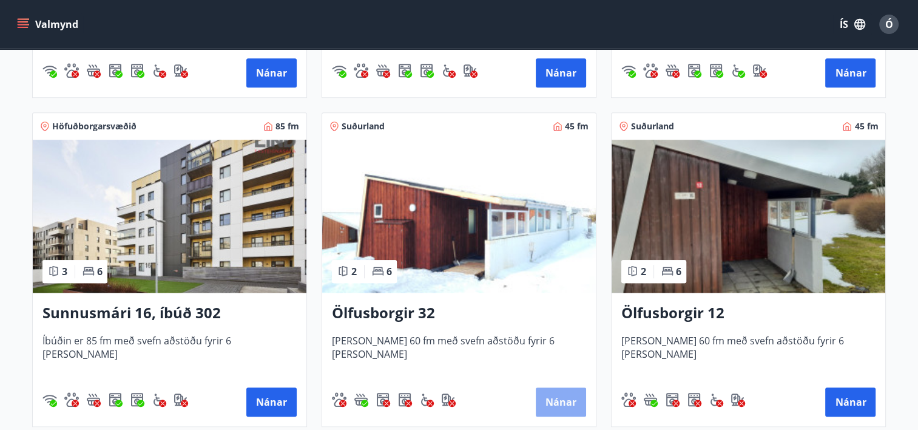
click at [568, 402] on button "Nánar" at bounding box center [561, 401] width 50 height 29
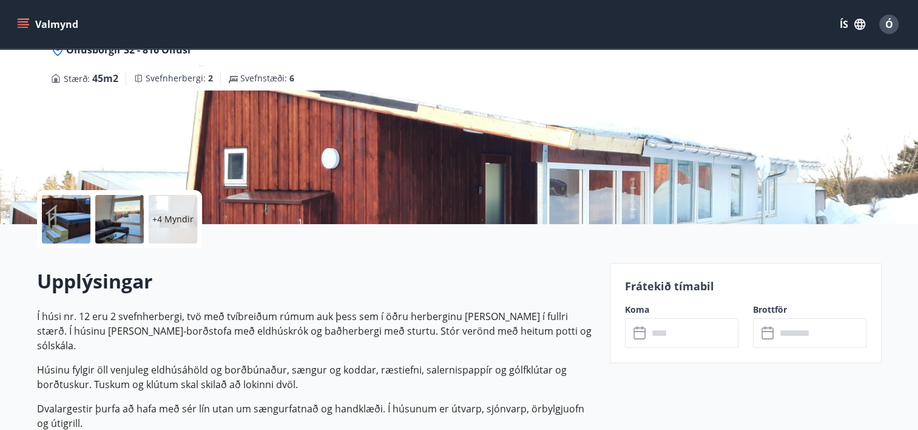
scroll to position [121, 0]
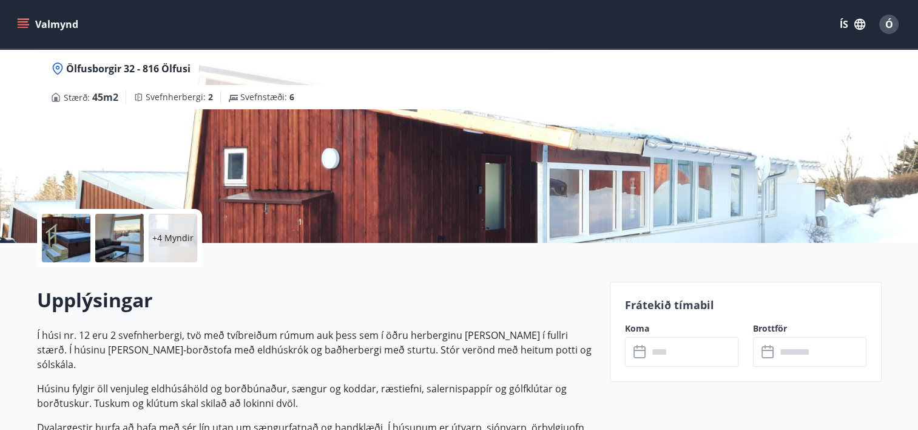
click at [661, 349] on input "text" at bounding box center [693, 352] width 90 height 30
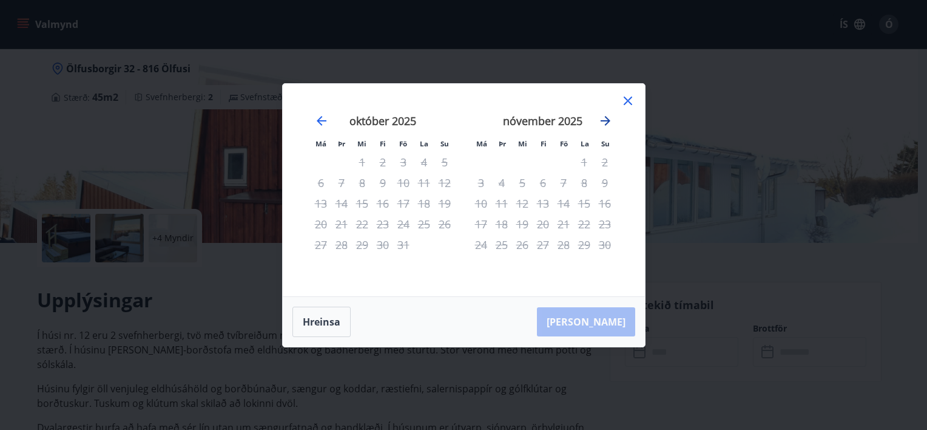
click at [606, 121] on icon "Move forward to switch to the next month." at bounding box center [606, 121] width 10 height 10
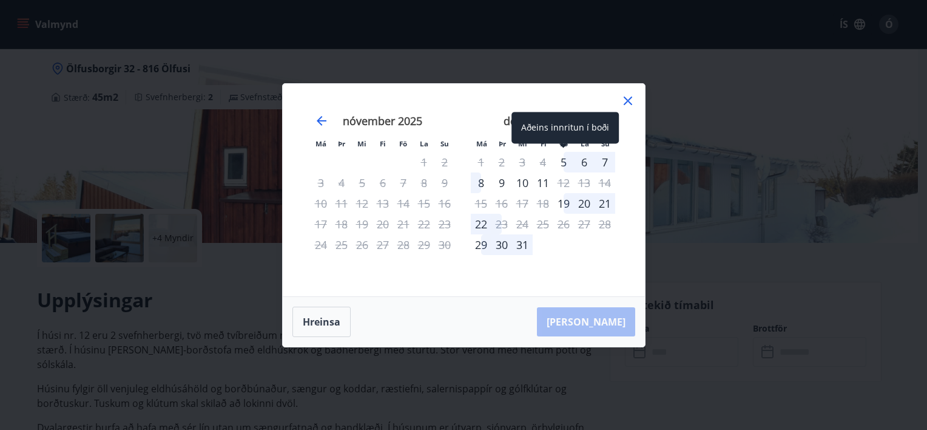
click at [564, 160] on div "5" at bounding box center [563, 162] width 21 height 21
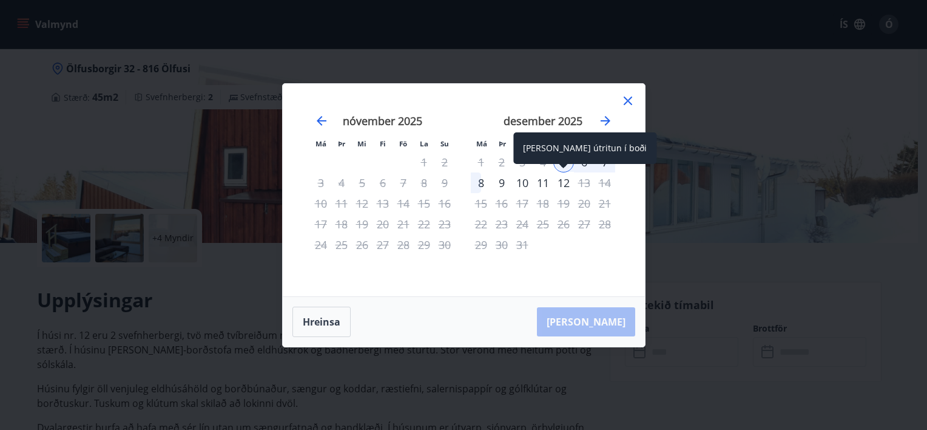
click at [570, 182] on div "12" at bounding box center [563, 182] width 21 height 21
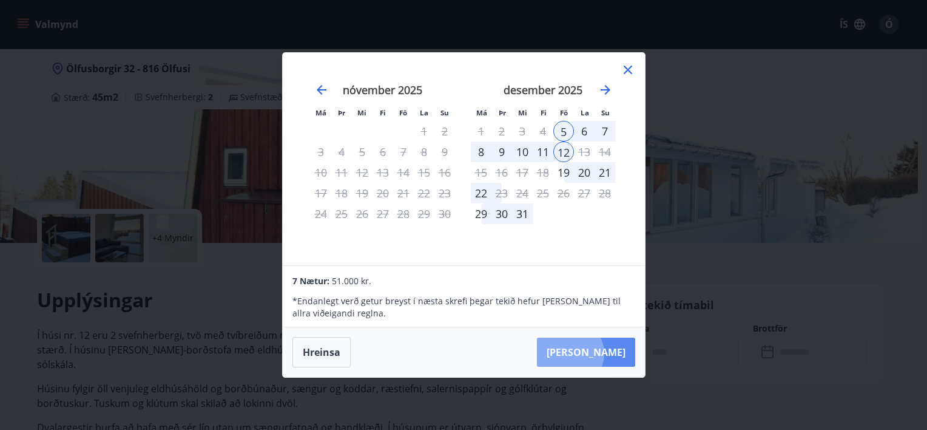
click at [607, 353] on button "[PERSON_NAME]" at bounding box center [586, 351] width 98 height 29
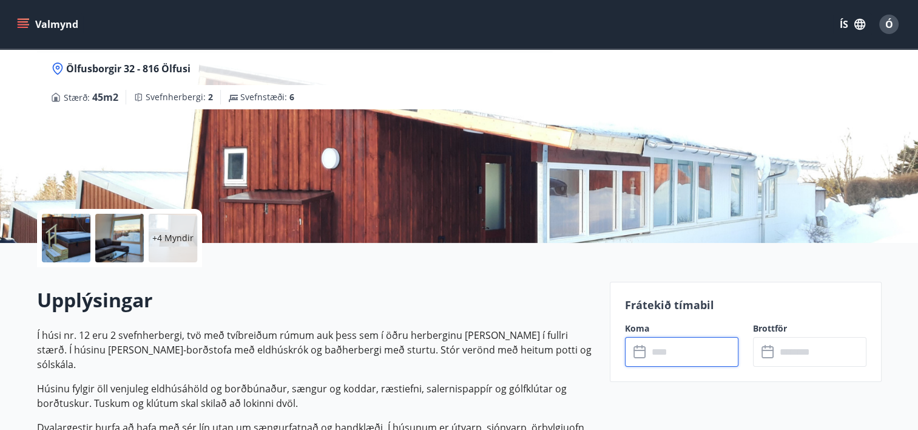
type input "******"
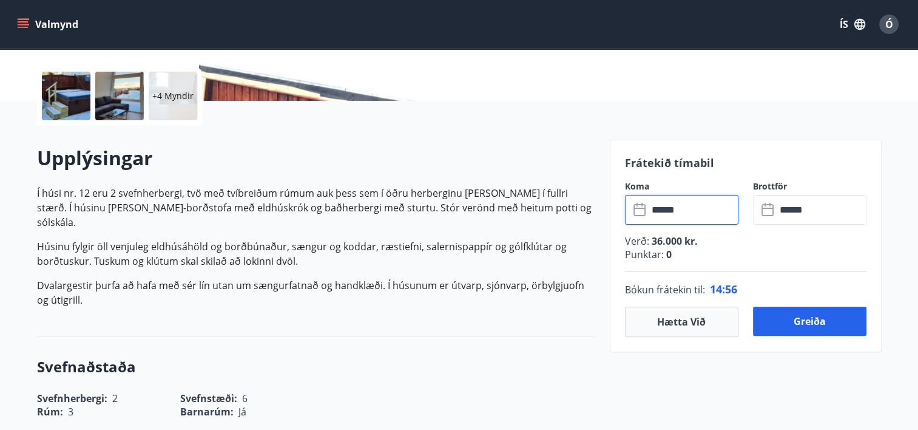
scroll to position [243, 0]
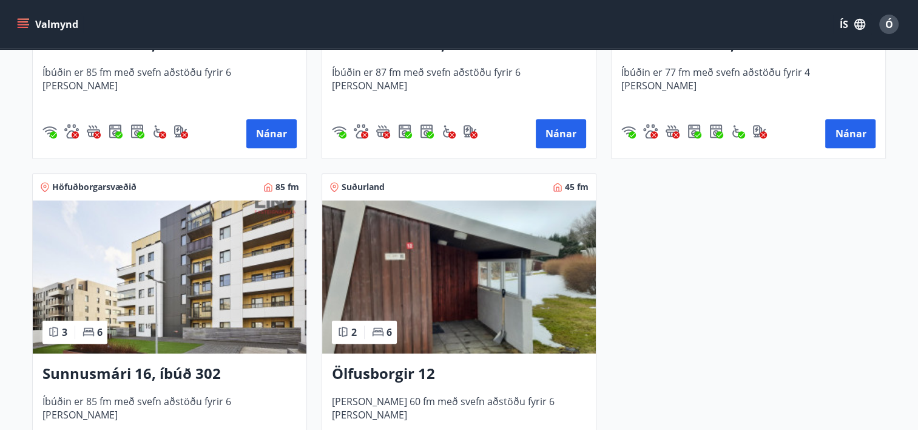
click at [526, 295] on img at bounding box center [459, 276] width 274 height 153
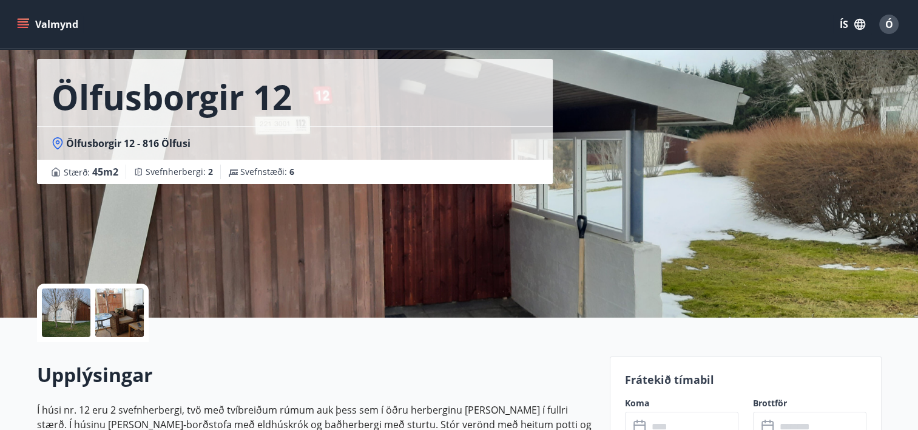
scroll to position [303, 0]
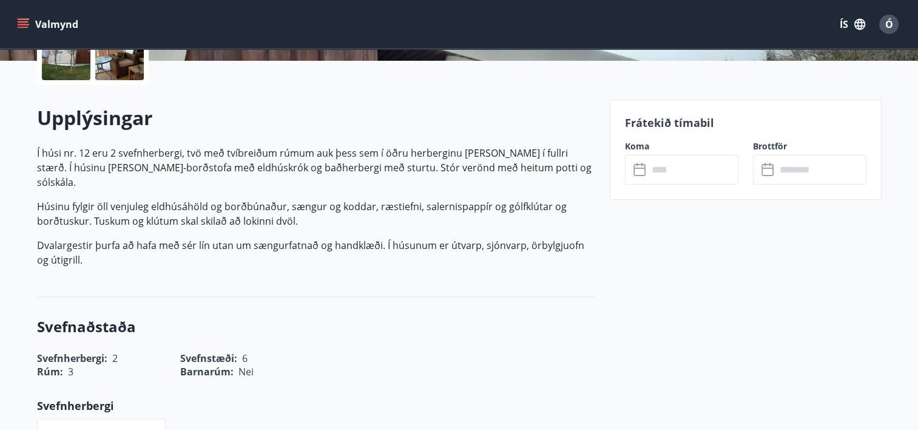
click at [723, 174] on input "text" at bounding box center [693, 170] width 90 height 30
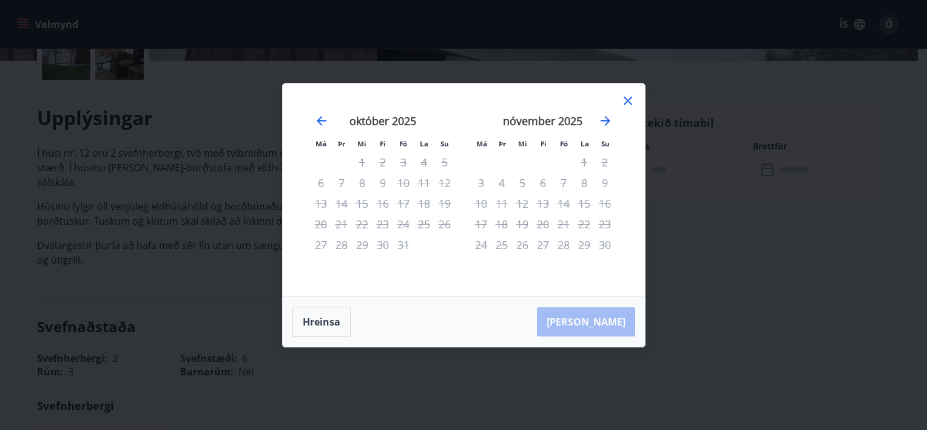
click at [627, 100] on icon at bounding box center [628, 100] width 2 height 2
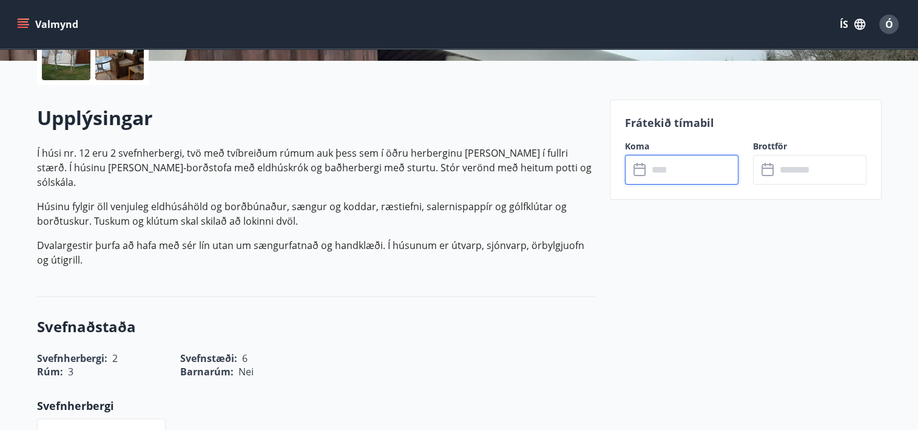
click at [672, 168] on input "text" at bounding box center [693, 170] width 90 height 30
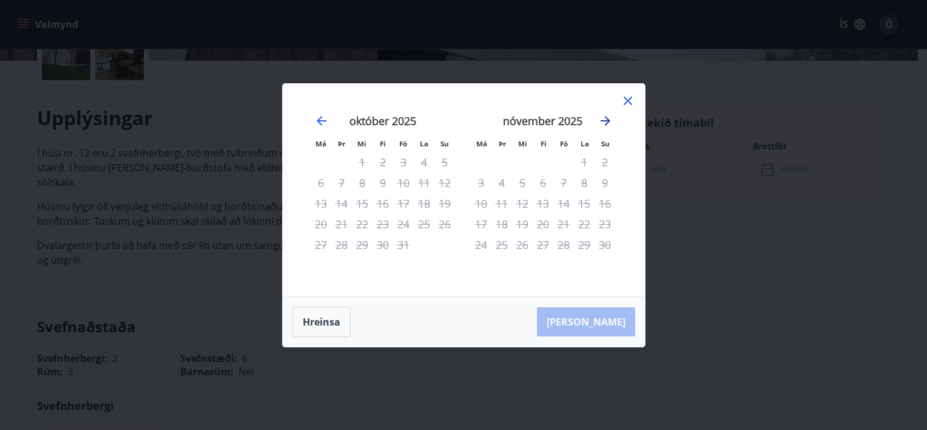
click at [605, 119] on icon "Move forward to switch to the next month." at bounding box center [605, 120] width 15 height 15
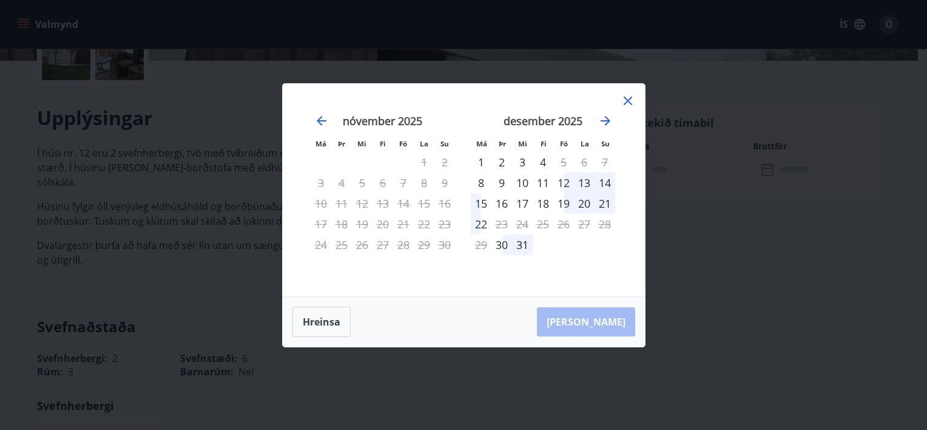
click at [626, 98] on icon at bounding box center [628, 100] width 15 height 15
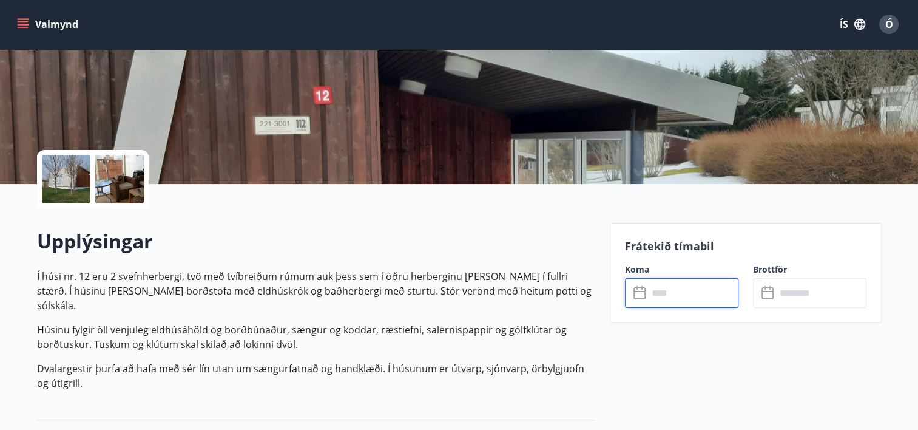
scroll to position [0, 0]
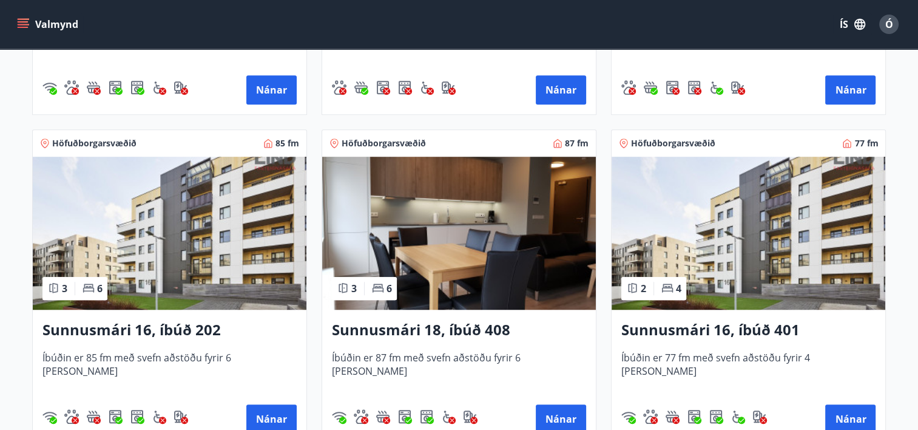
scroll to position [910, 0]
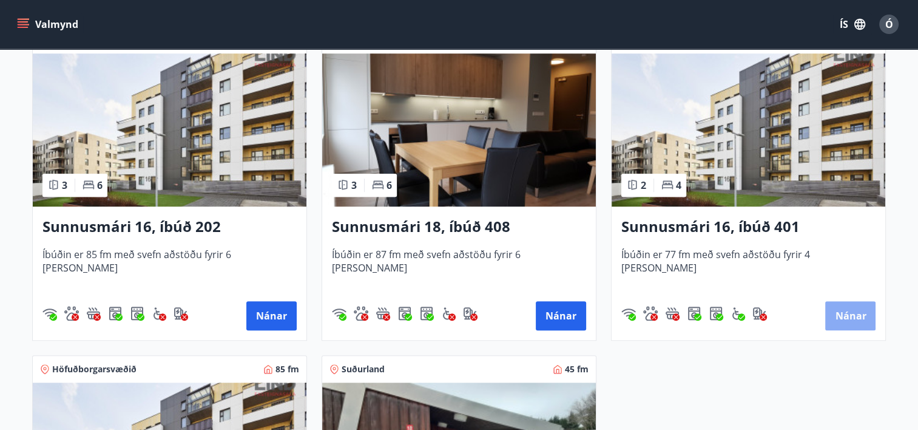
click at [849, 314] on button "Nánar" at bounding box center [850, 315] width 50 height 29
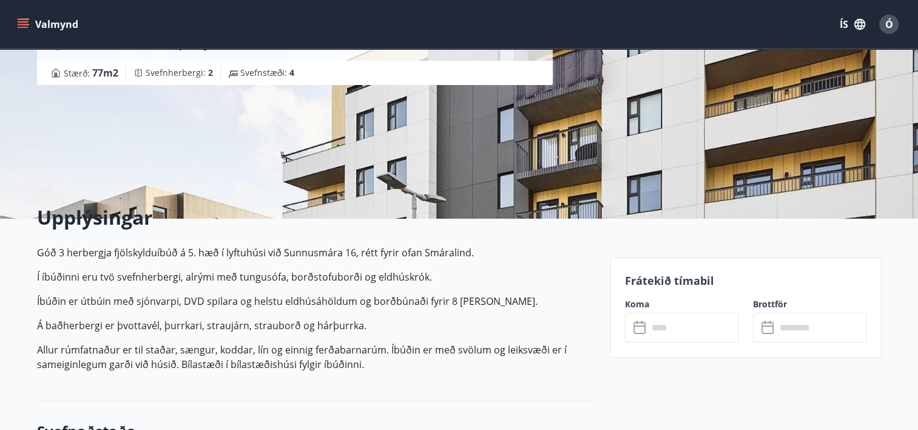
scroll to position [243, 0]
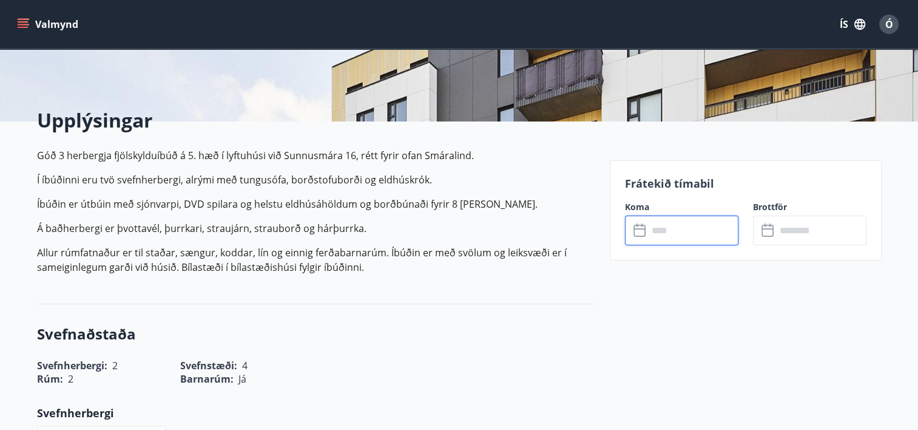
click at [672, 229] on input "text" at bounding box center [693, 230] width 90 height 30
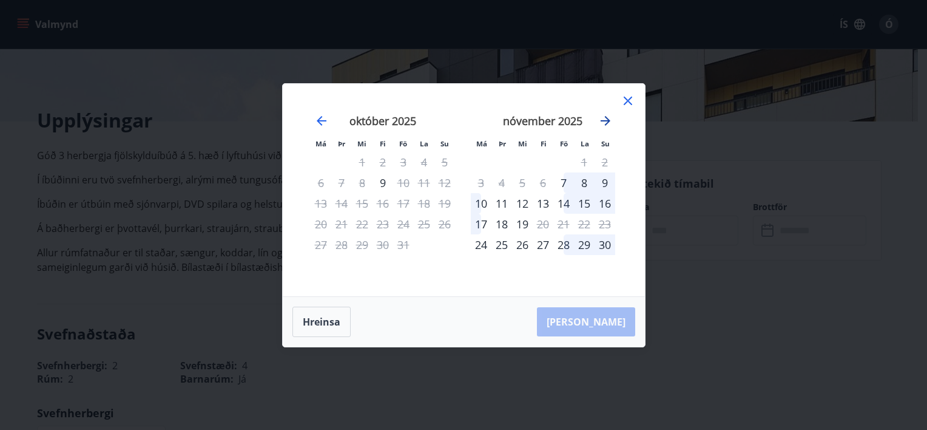
click at [608, 118] on icon "Move forward to switch to the next month." at bounding box center [605, 120] width 15 height 15
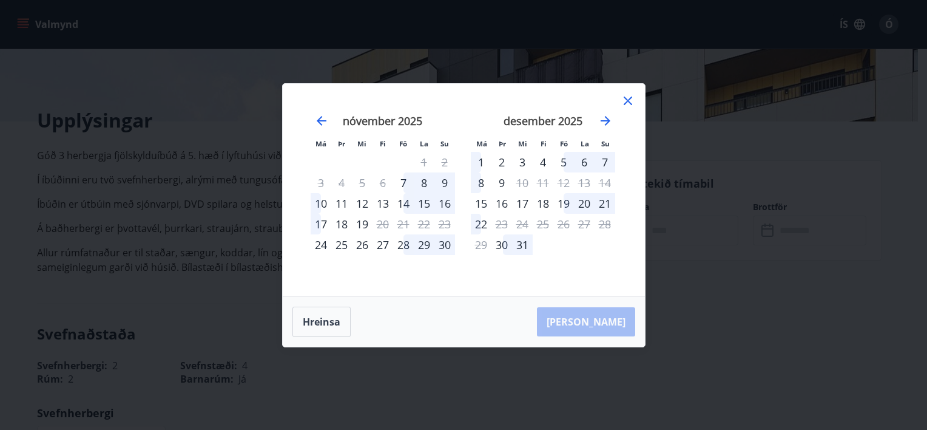
click at [627, 101] on icon at bounding box center [628, 100] width 2 height 2
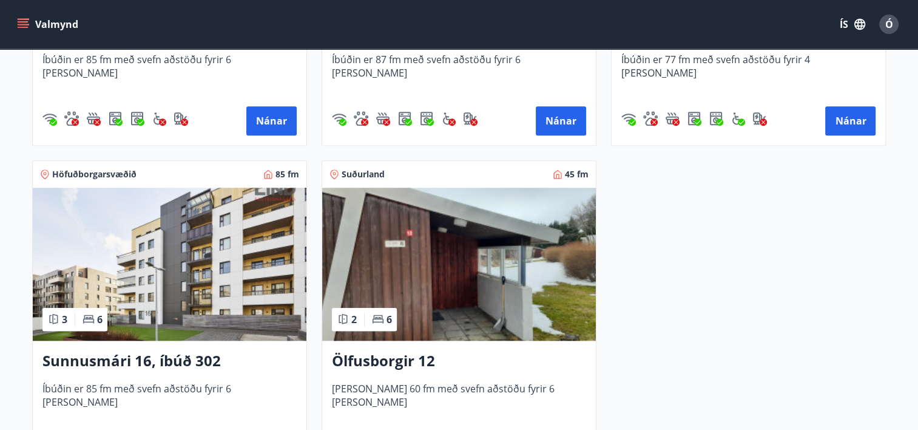
scroll to position [1153, 0]
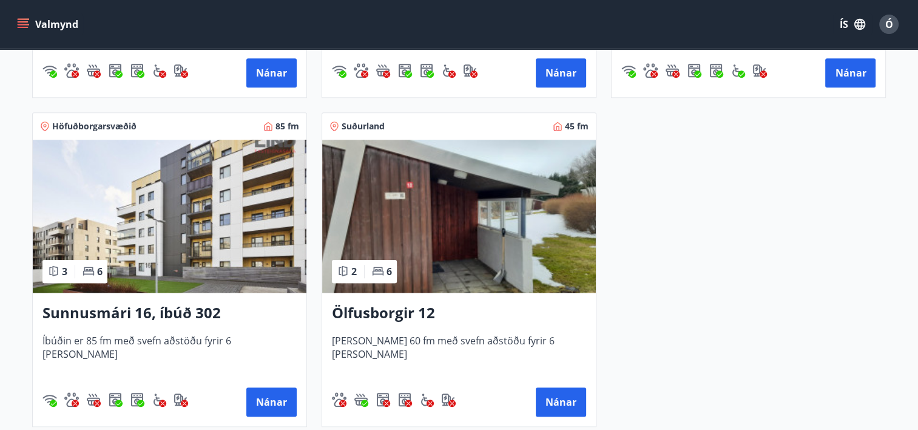
click at [185, 284] on img at bounding box center [170, 216] width 274 height 153
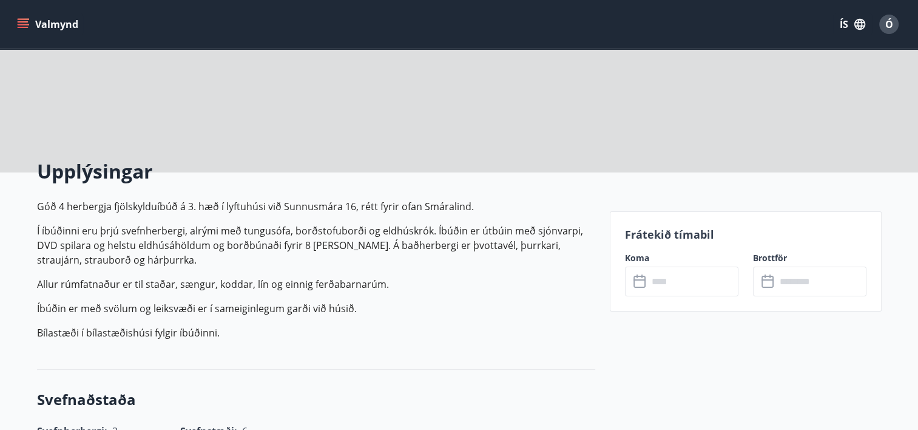
scroll to position [243, 0]
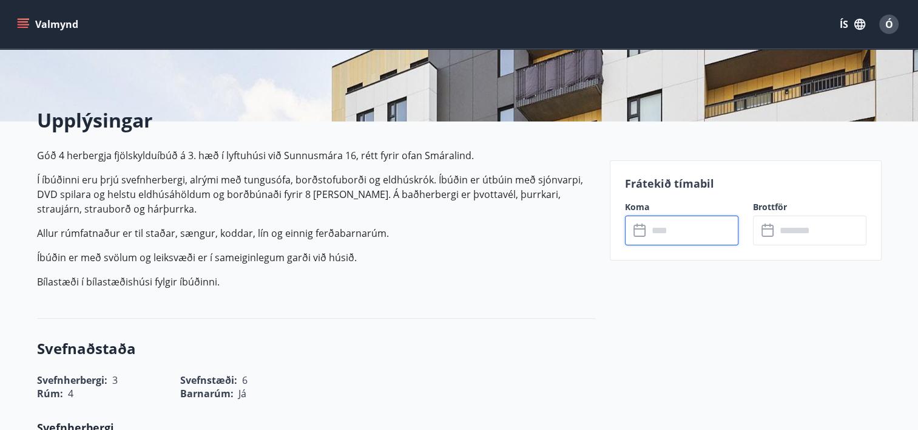
click at [691, 228] on input "text" at bounding box center [693, 230] width 90 height 30
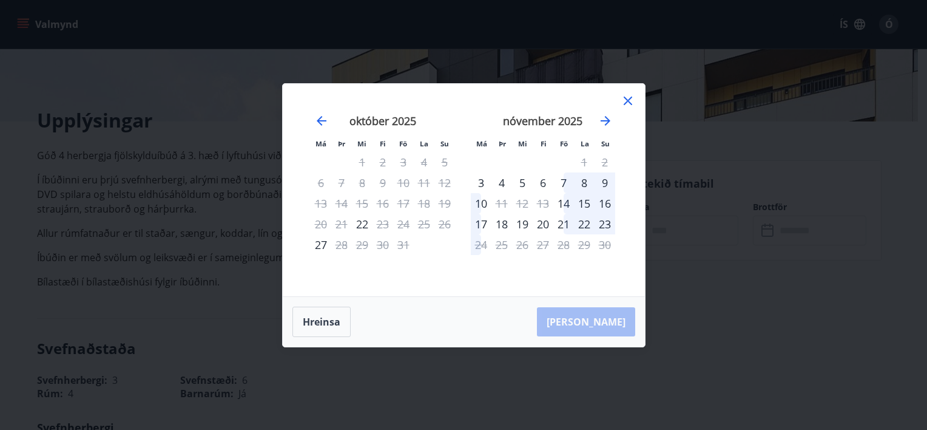
click at [629, 99] on icon at bounding box center [628, 100] width 8 height 8
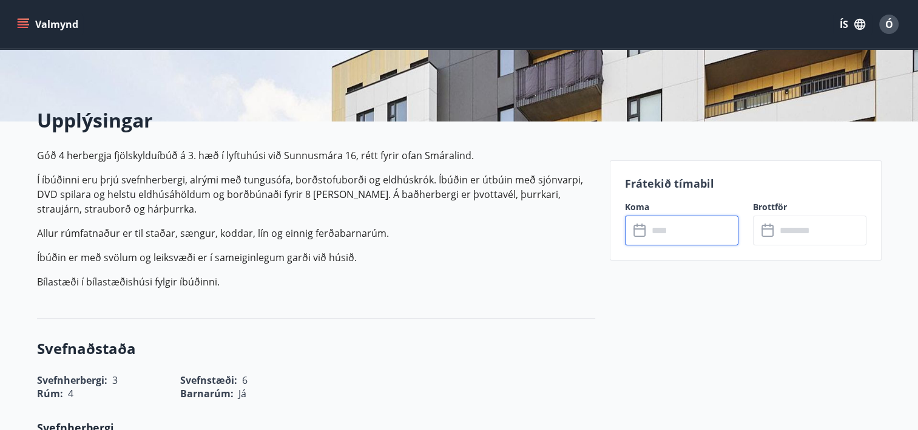
click at [676, 232] on input "text" at bounding box center [693, 230] width 90 height 30
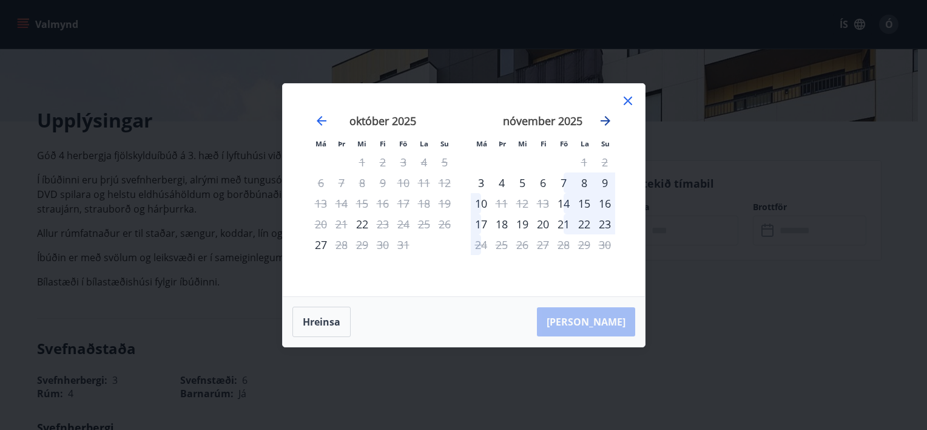
click at [604, 117] on icon "Move forward to switch to the next month." at bounding box center [605, 120] width 15 height 15
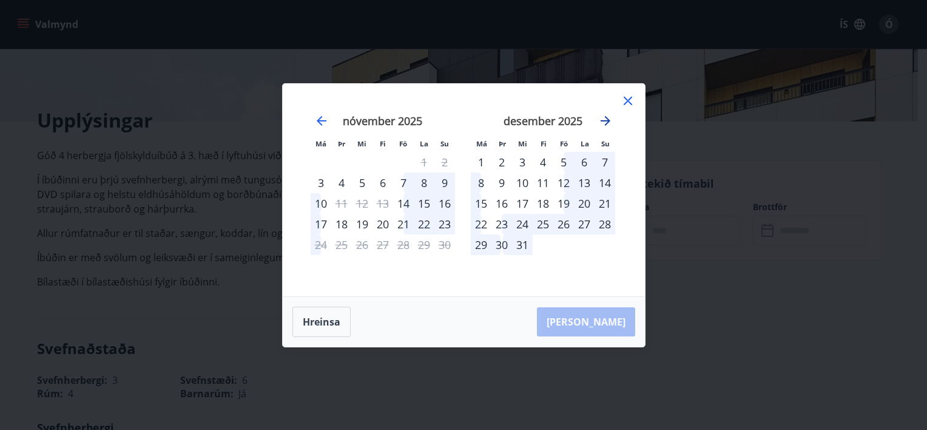
click at [605, 118] on icon "Move forward to switch to the next month." at bounding box center [605, 120] width 15 height 15
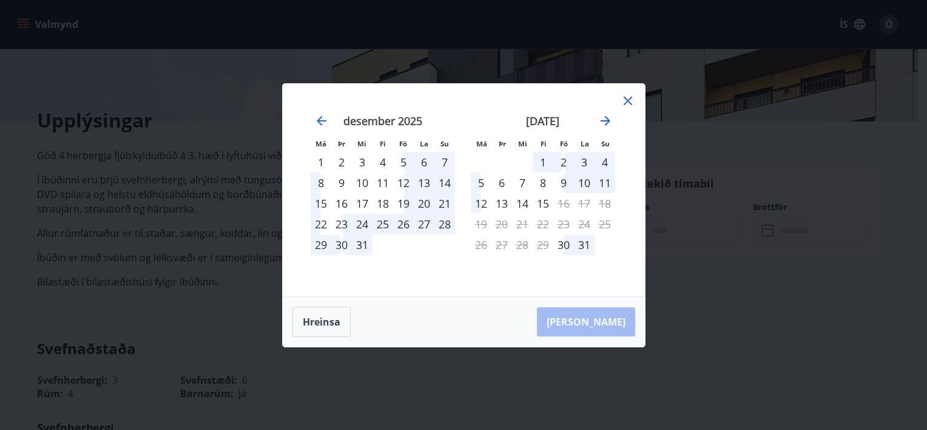
click at [627, 101] on icon at bounding box center [628, 100] width 2 height 2
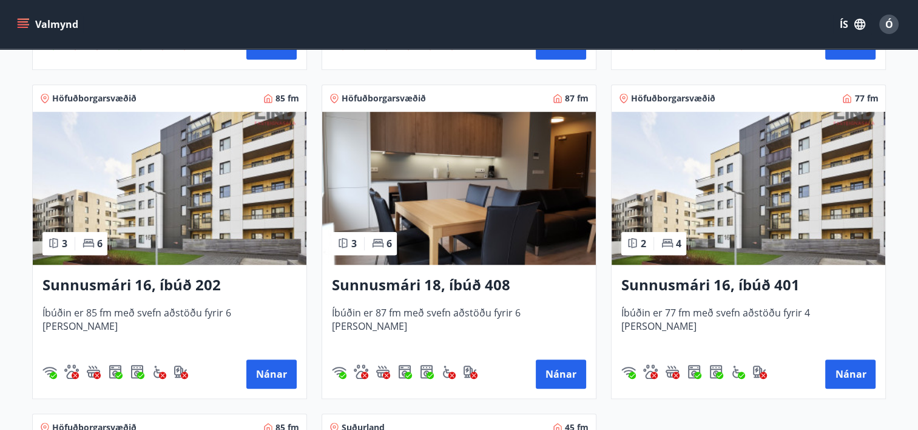
scroll to position [824, 0]
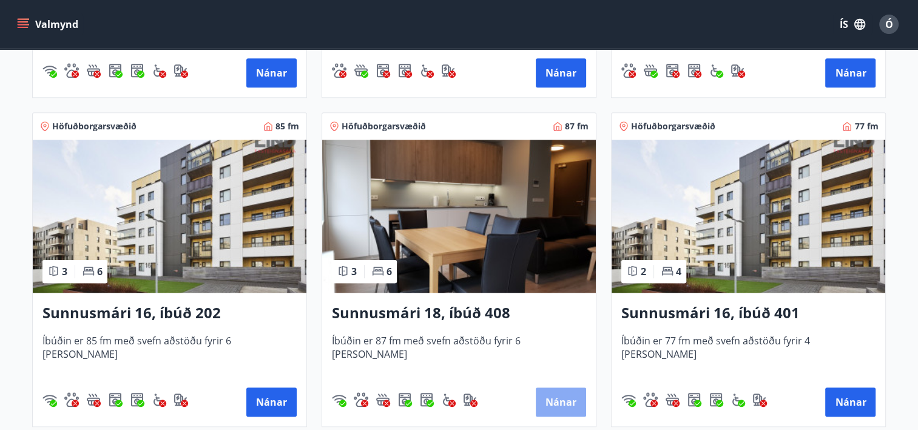
click at [561, 398] on button "Nánar" at bounding box center [561, 401] width 50 height 29
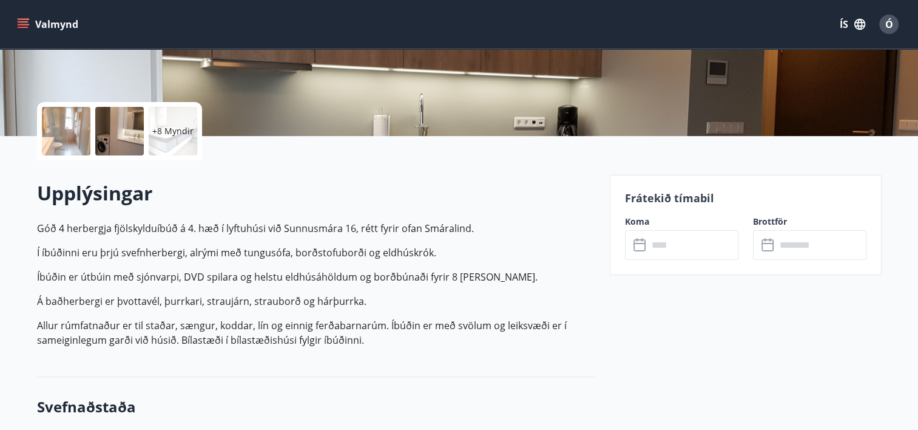
scroll to position [243, 0]
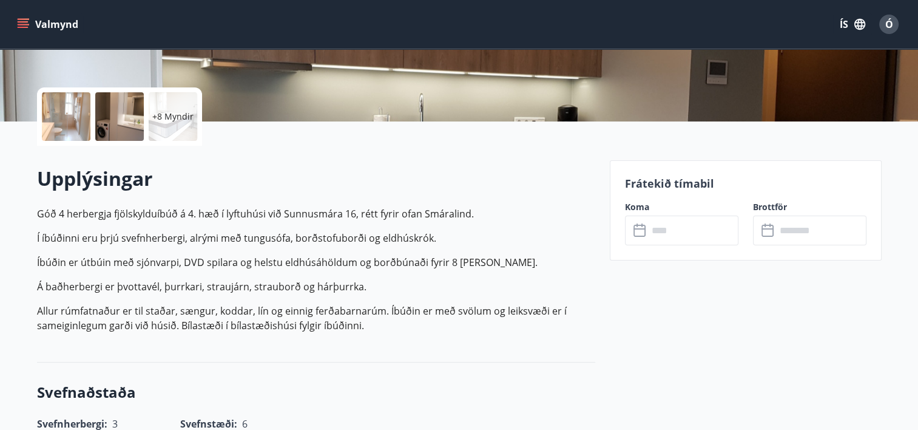
click at [675, 233] on input "text" at bounding box center [693, 230] width 90 height 30
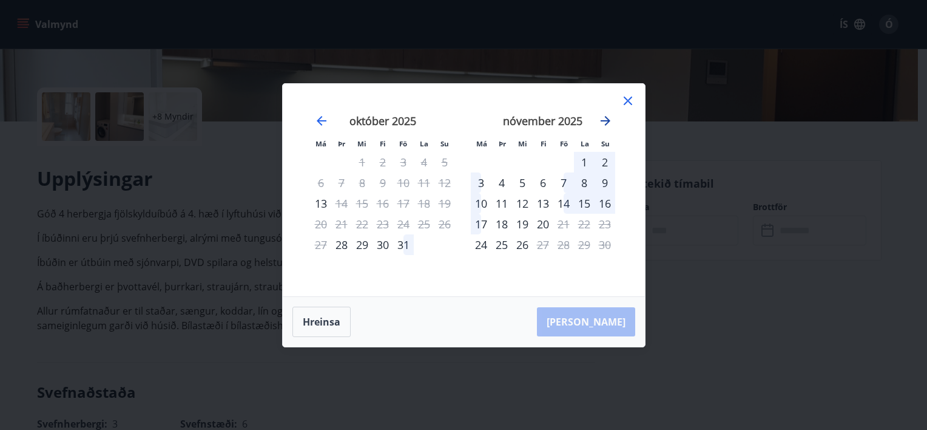
click at [604, 121] on icon "Move forward to switch to the next month." at bounding box center [606, 121] width 10 height 10
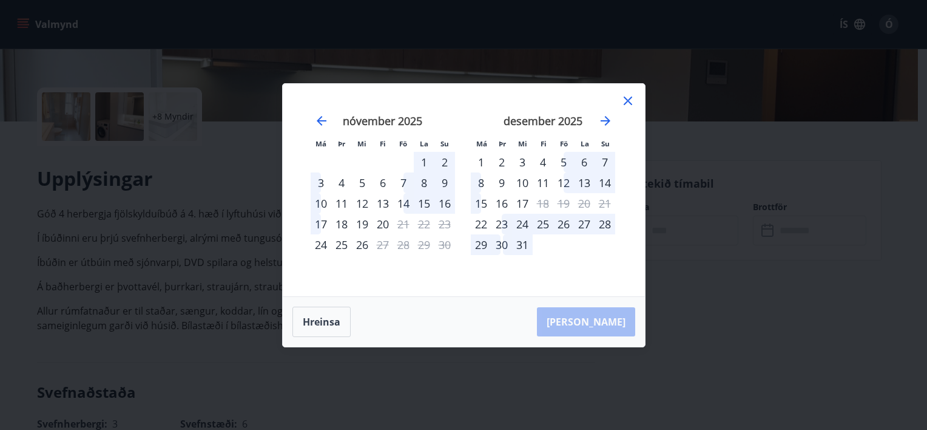
click at [485, 184] on div "8" at bounding box center [481, 182] width 21 height 21
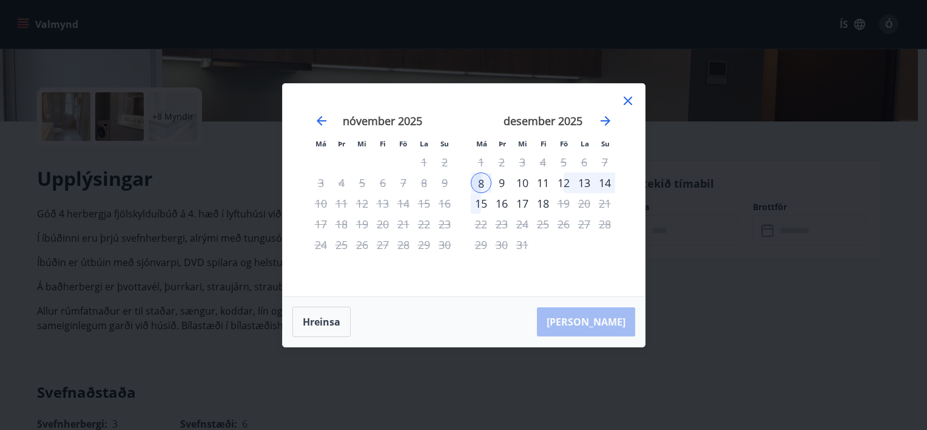
click at [488, 204] on div "15" at bounding box center [481, 203] width 21 height 21
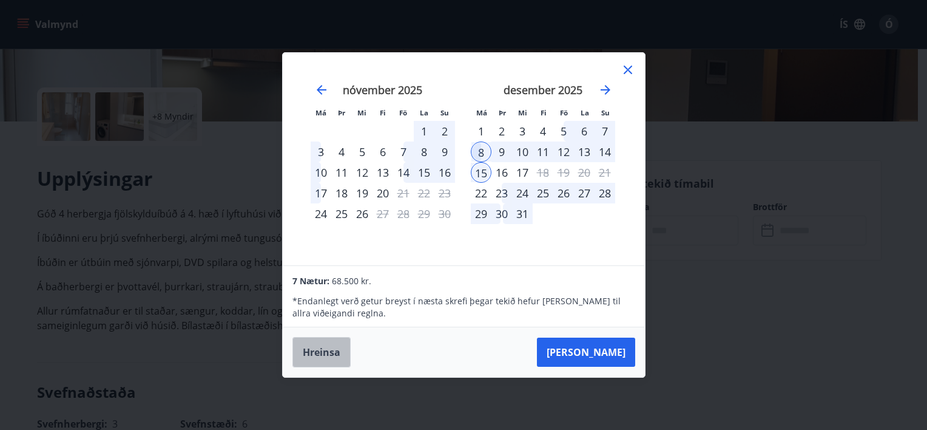
click at [334, 354] on button "Hreinsa" at bounding box center [321, 352] width 58 height 30
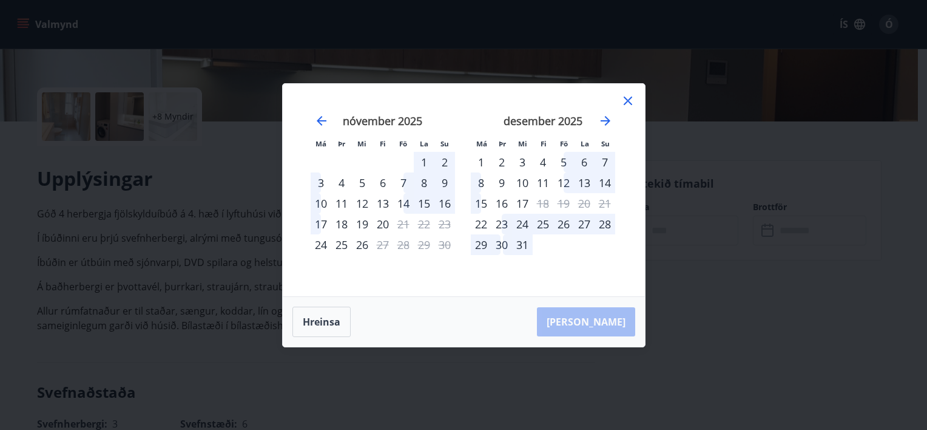
click at [522, 184] on div "10" at bounding box center [522, 182] width 21 height 21
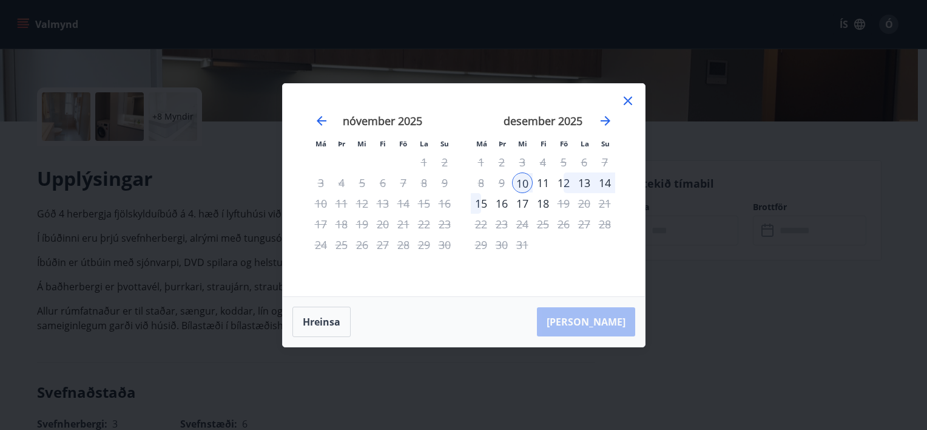
click at [605, 181] on div "14" at bounding box center [605, 182] width 21 height 21
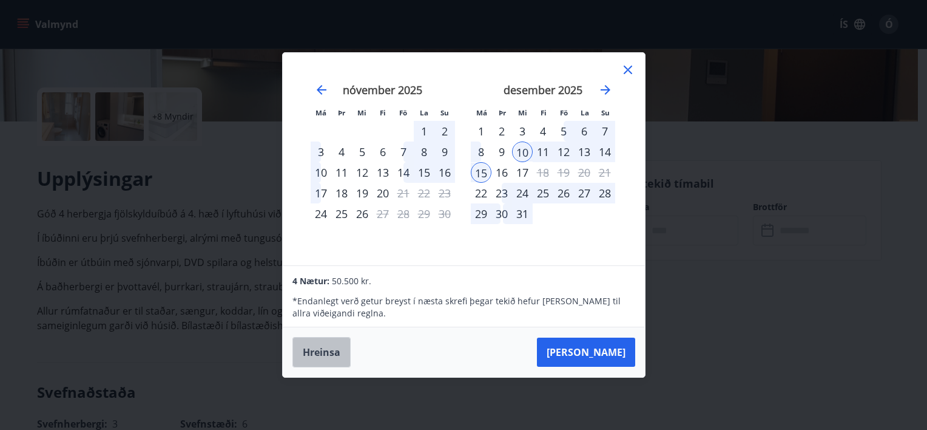
drag, startPoint x: 316, startPoint y: 354, endPoint x: 354, endPoint y: 332, distance: 43.5
click at [316, 353] on button "Hreinsa" at bounding box center [321, 352] width 58 height 30
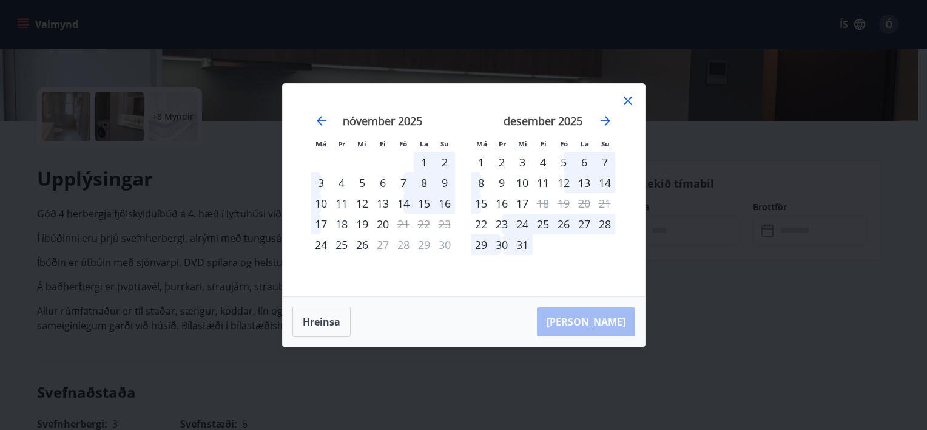
click at [523, 180] on div "10" at bounding box center [522, 182] width 21 height 21
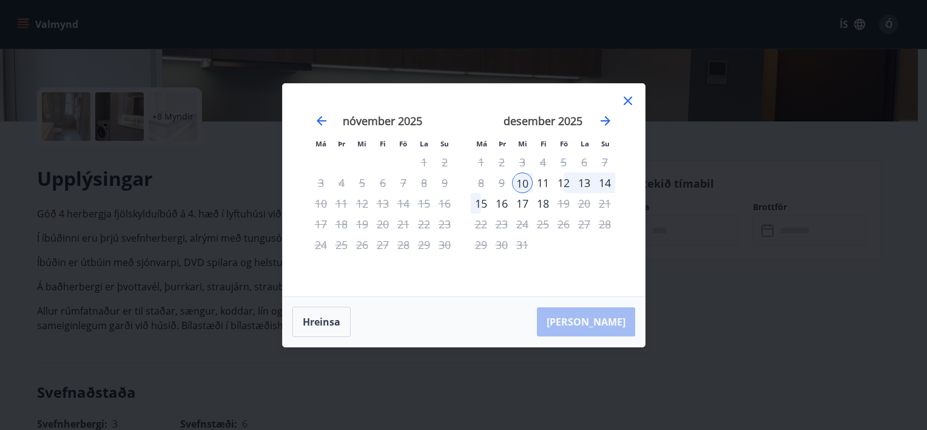
click at [608, 183] on div "14" at bounding box center [605, 182] width 21 height 21
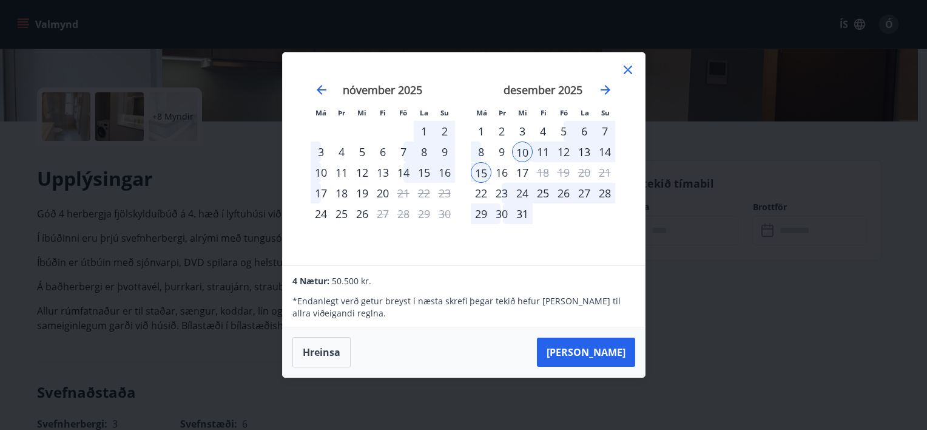
drag, startPoint x: 544, startPoint y: 199, endPoint x: 487, endPoint y: 165, distance: 66.4
click at [542, 200] on div "25" at bounding box center [543, 193] width 21 height 21
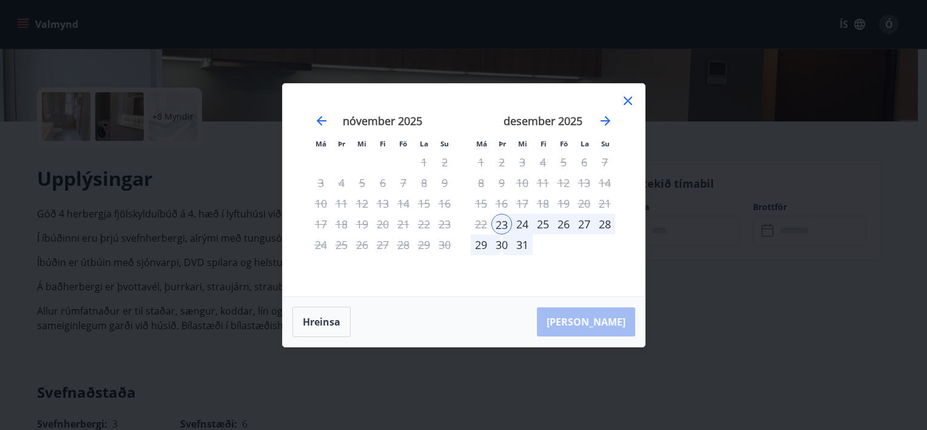
click at [485, 182] on div "8" at bounding box center [481, 182] width 21 height 21
drag, startPoint x: 325, startPoint y: 317, endPoint x: 461, endPoint y: 194, distance: 183.0
click at [326, 311] on button "Hreinsa" at bounding box center [321, 321] width 58 height 30
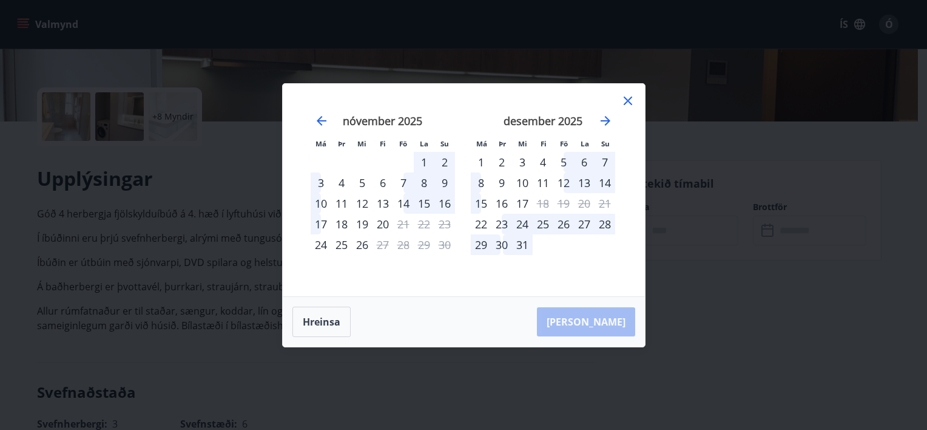
click at [485, 178] on div "8" at bounding box center [481, 182] width 21 height 21
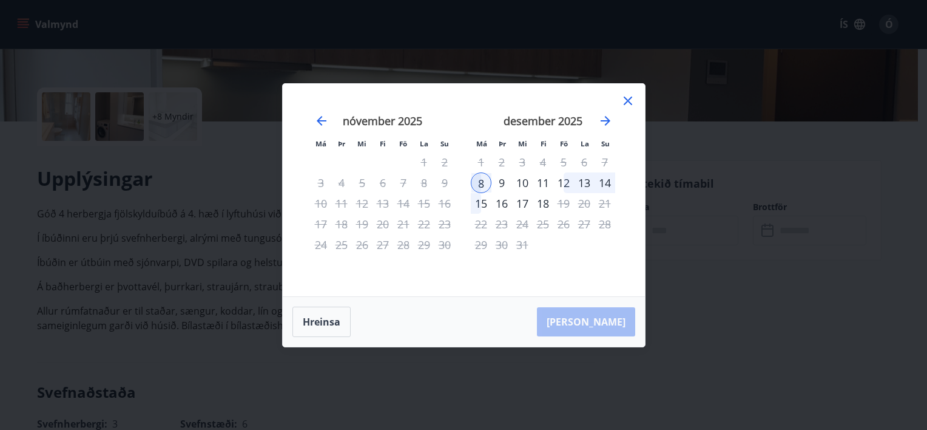
click at [565, 184] on div "12" at bounding box center [563, 182] width 21 height 21
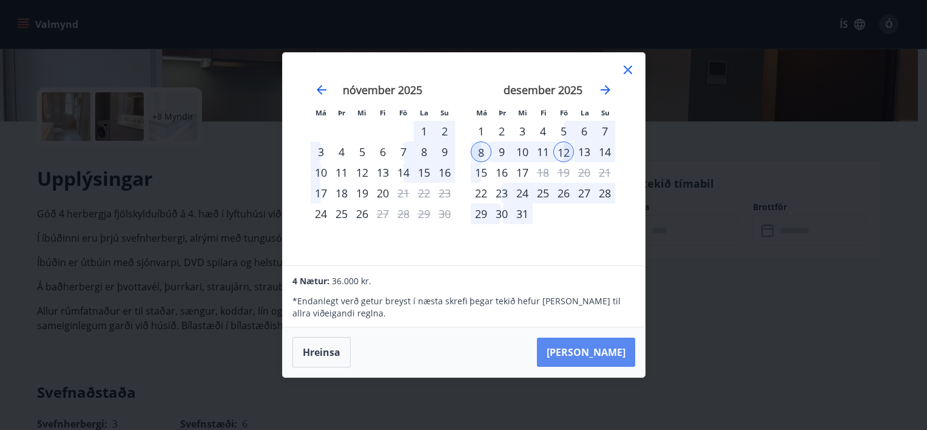
click at [599, 349] on button "[PERSON_NAME]" at bounding box center [586, 351] width 98 height 29
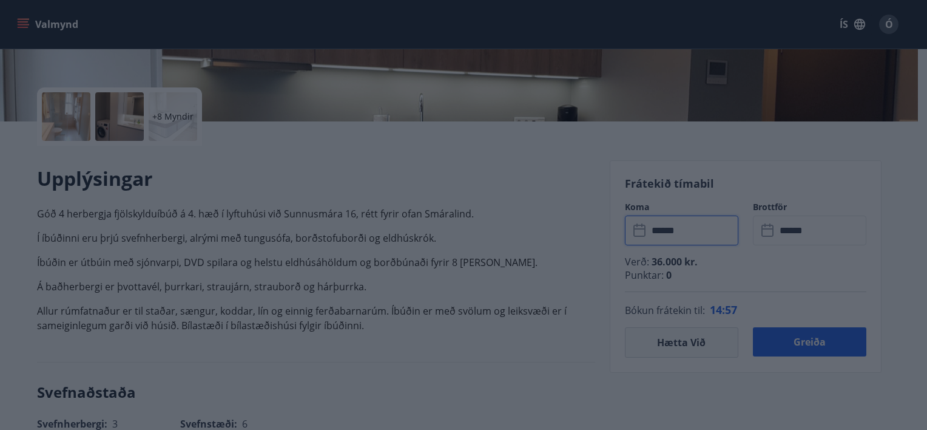
type input "******"
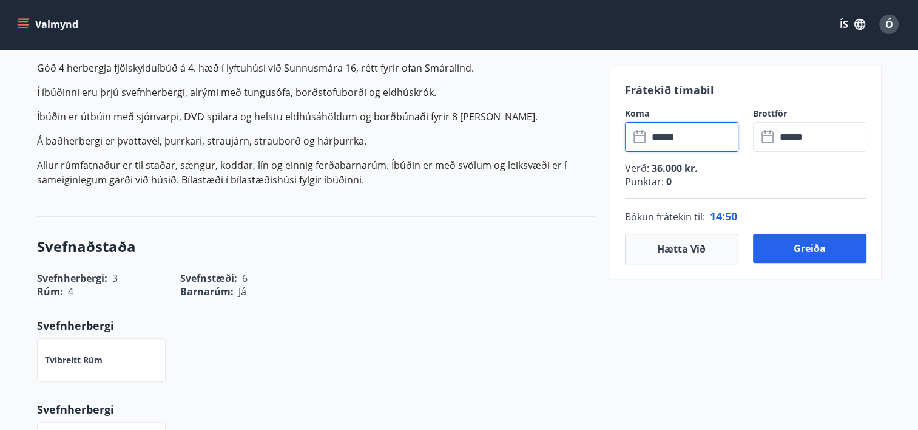
scroll to position [303, 0]
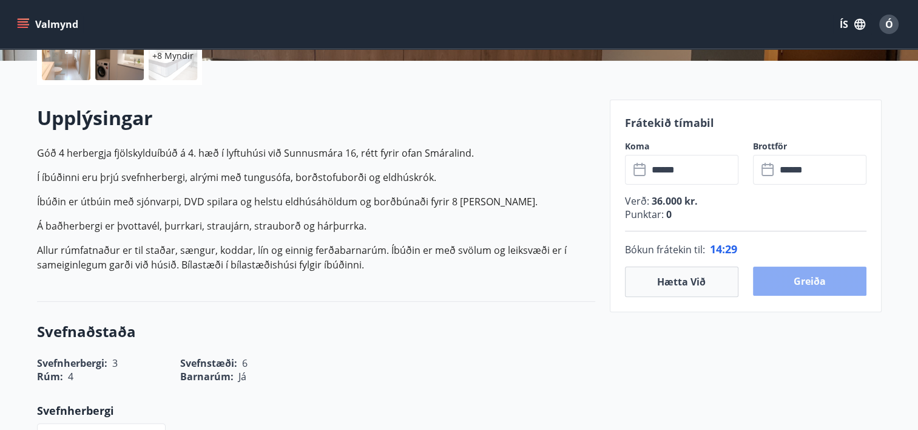
click at [809, 283] on button "Greiða" at bounding box center [809, 280] width 113 height 29
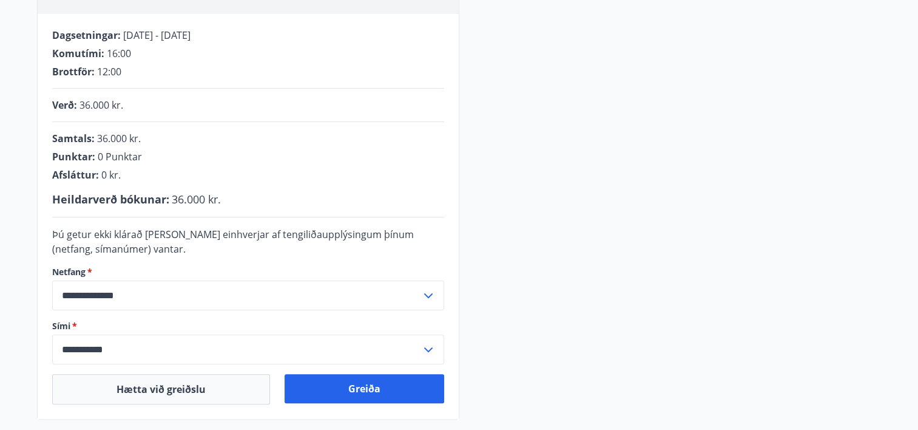
scroll to position [250, 0]
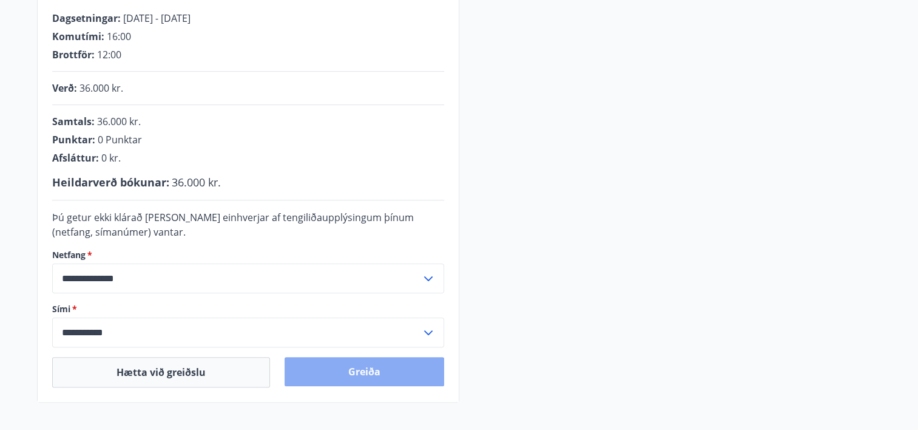
click at [356, 371] on button "Greiða" at bounding box center [365, 371] width 160 height 29
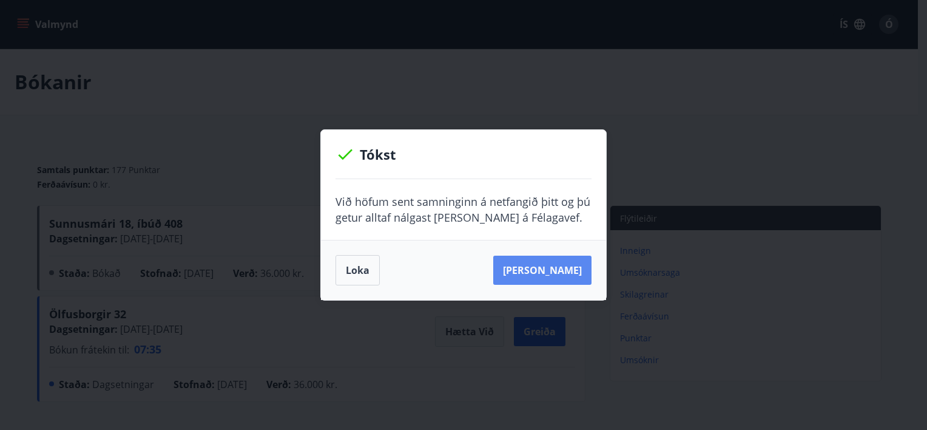
click at [548, 268] on button "Sjá samning" at bounding box center [542, 269] width 98 height 29
